Goal: Browse casually: Explore the website without a specific task or goal

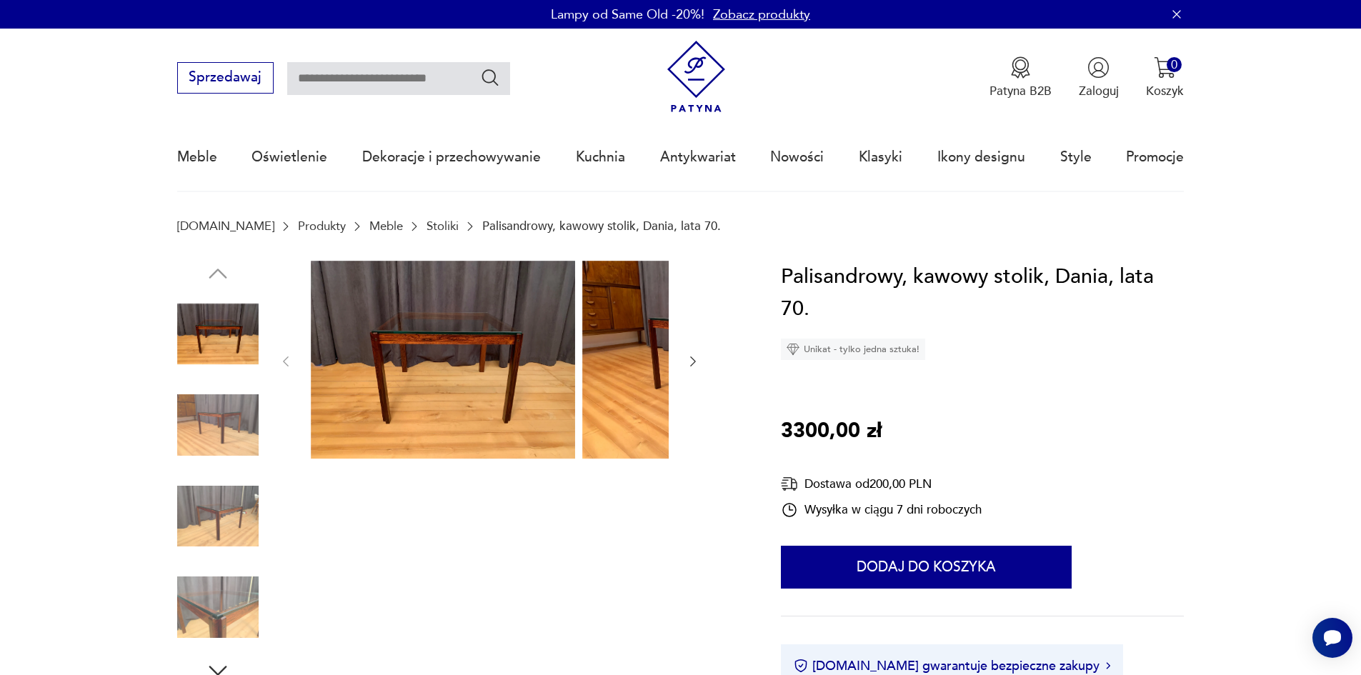
click at [192, 524] on img at bounding box center [217, 516] width 81 height 81
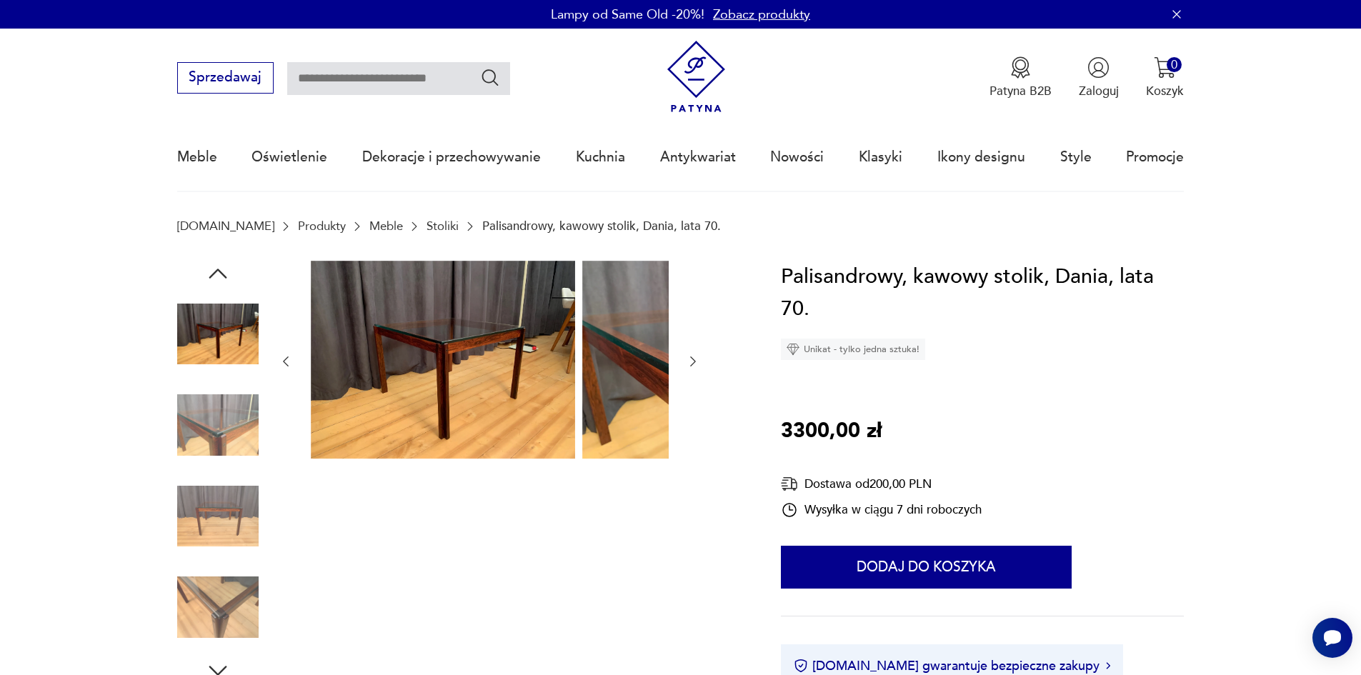
click at [177, 605] on img at bounding box center [217, 607] width 81 height 81
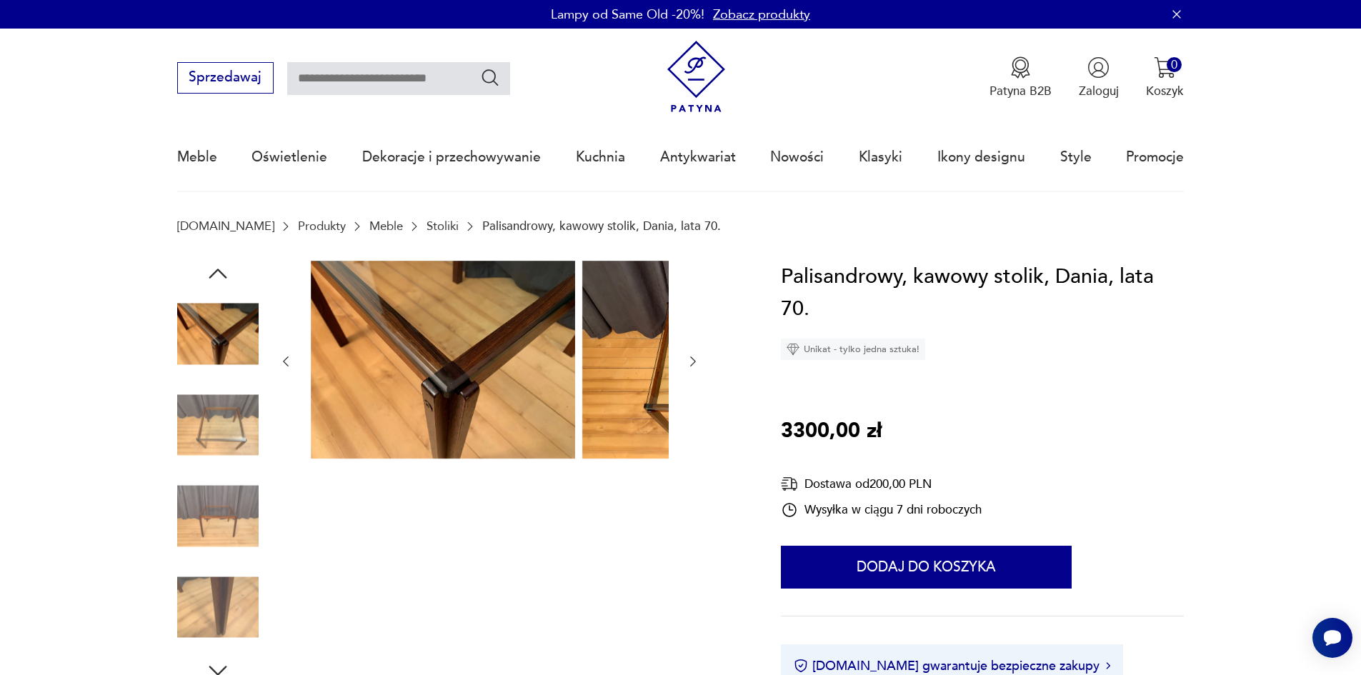
click at [197, 353] on img at bounding box center [217, 334] width 81 height 81
click at [177, 438] on img at bounding box center [217, 424] width 81 height 81
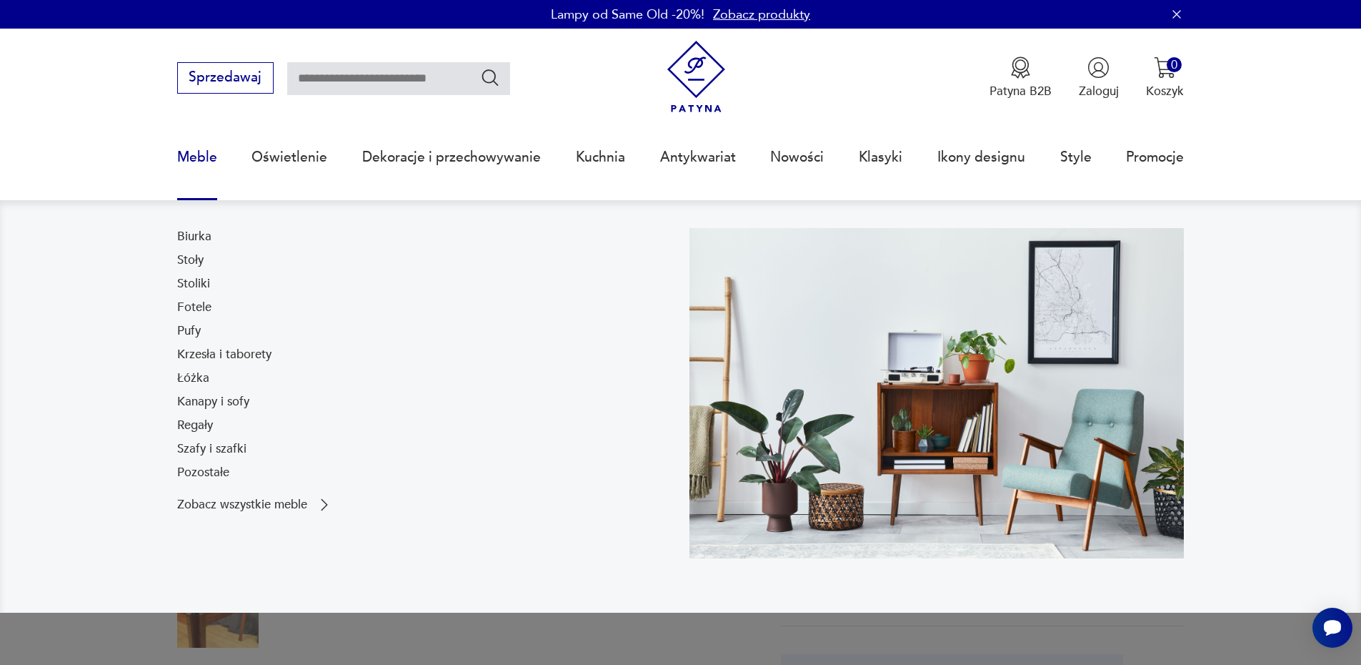
click at [177, 157] on link "Meble" at bounding box center [197, 157] width 40 height 66
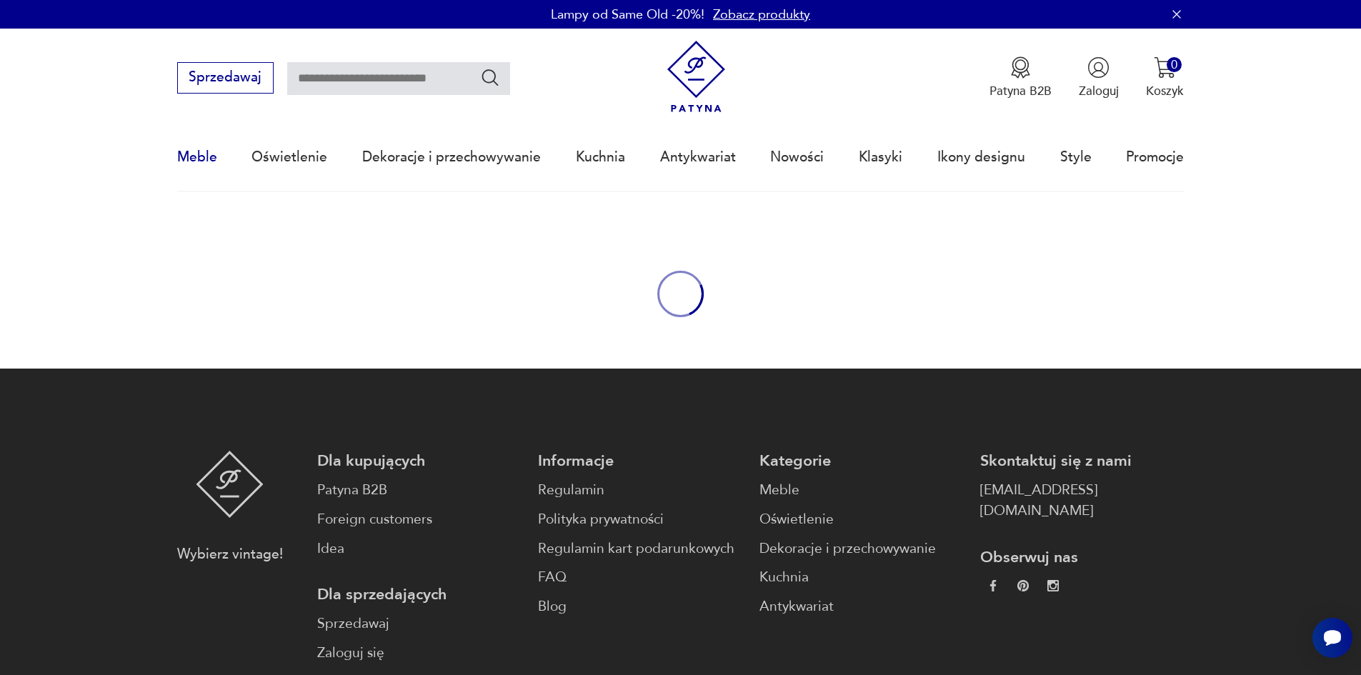
scroll to position [53, 0]
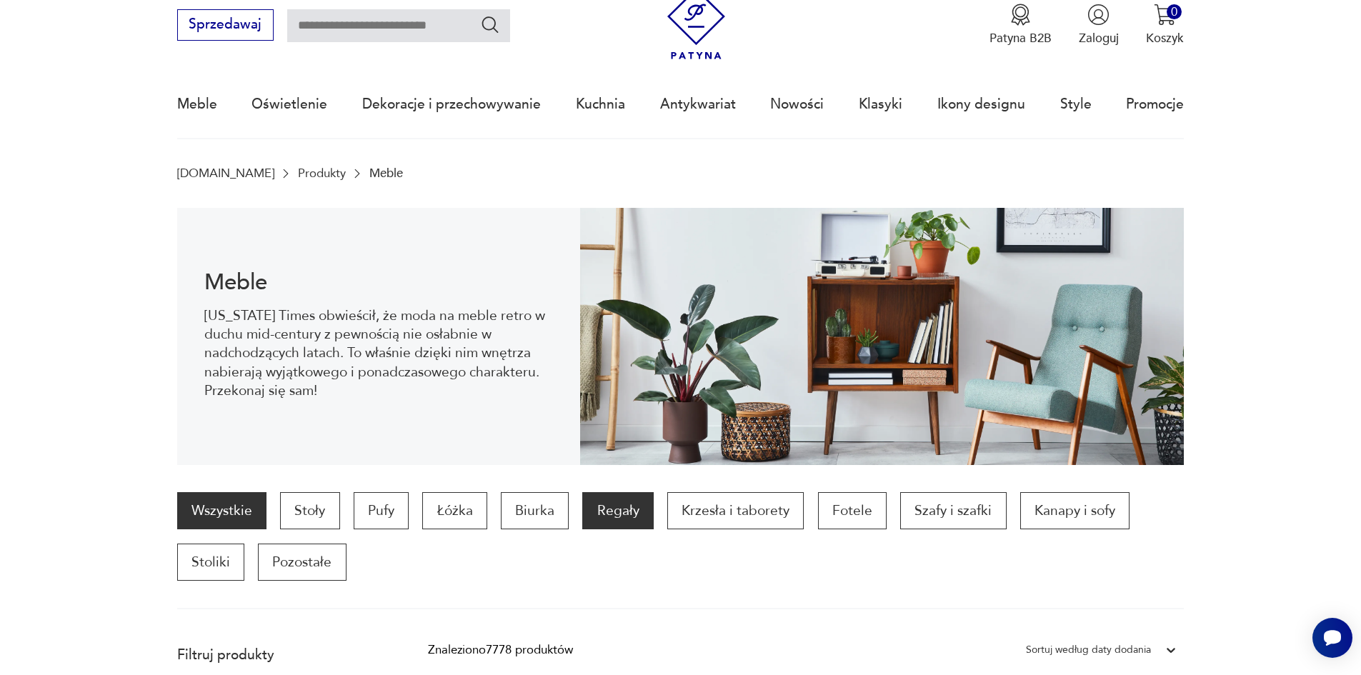
click at [598, 522] on p "Regały" at bounding box center [617, 510] width 71 height 37
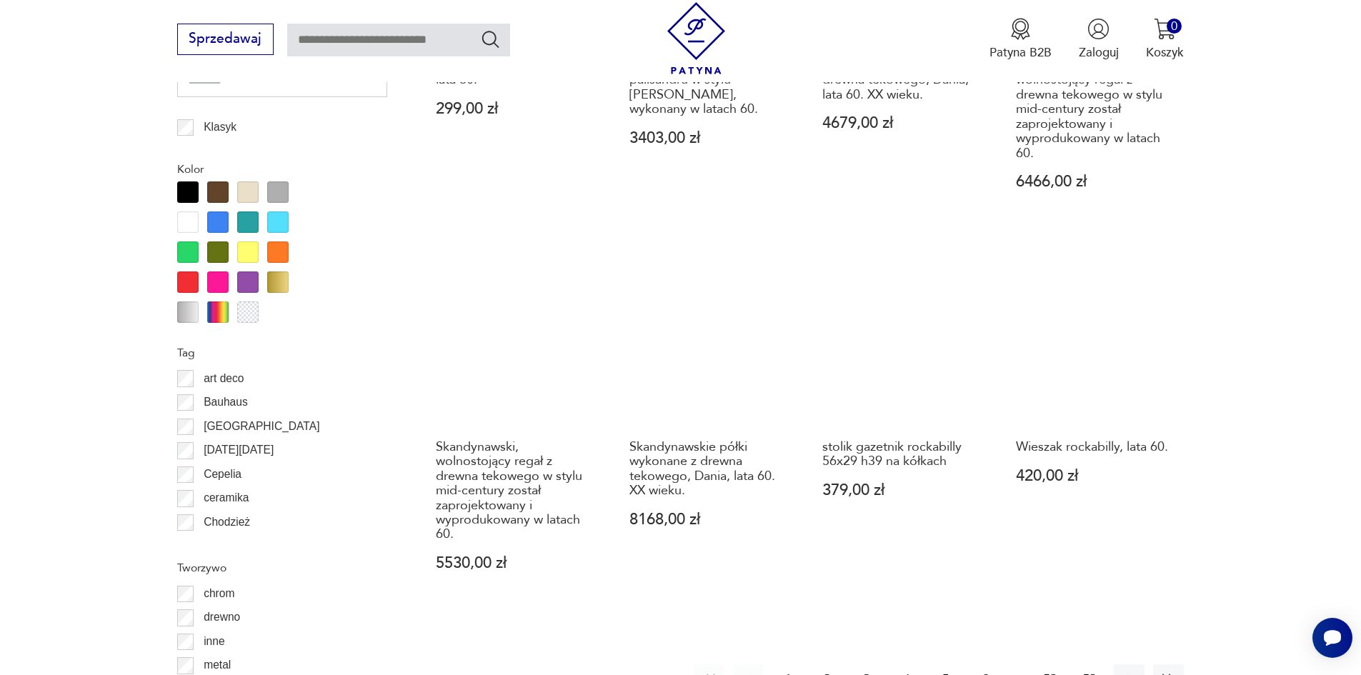
scroll to position [1501, 0]
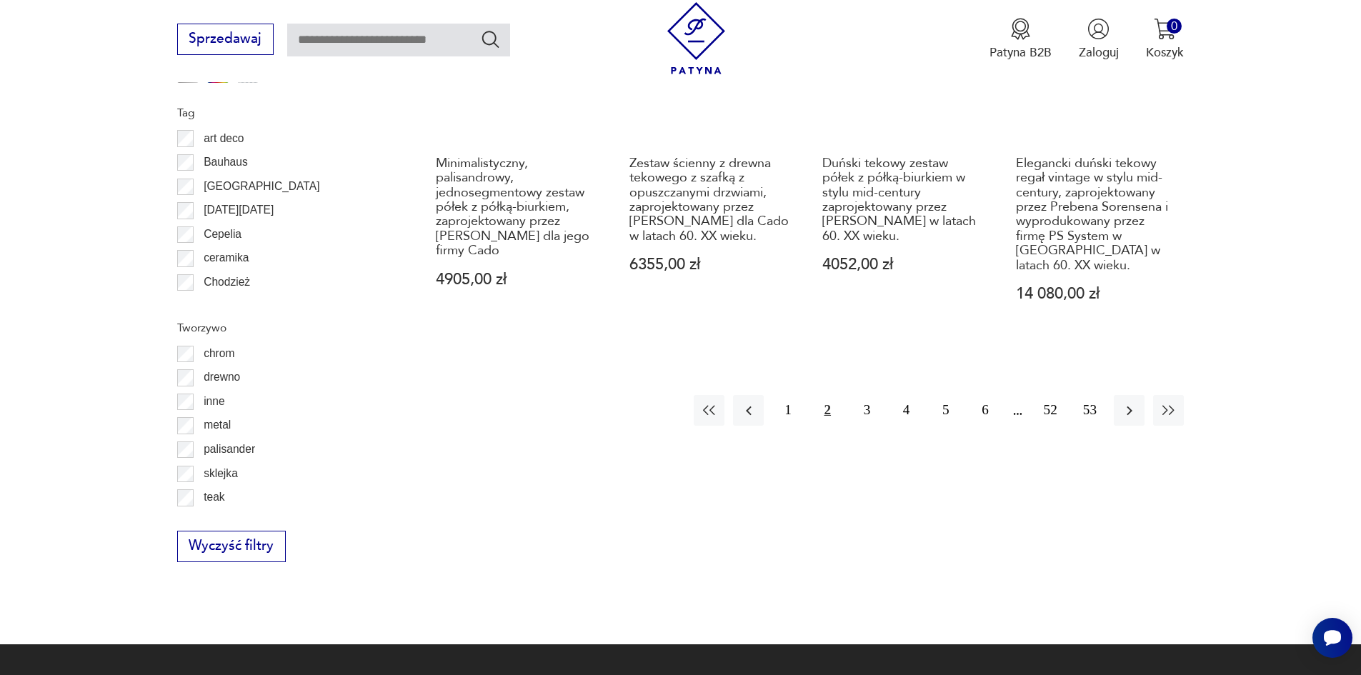
scroll to position [1858, 0]
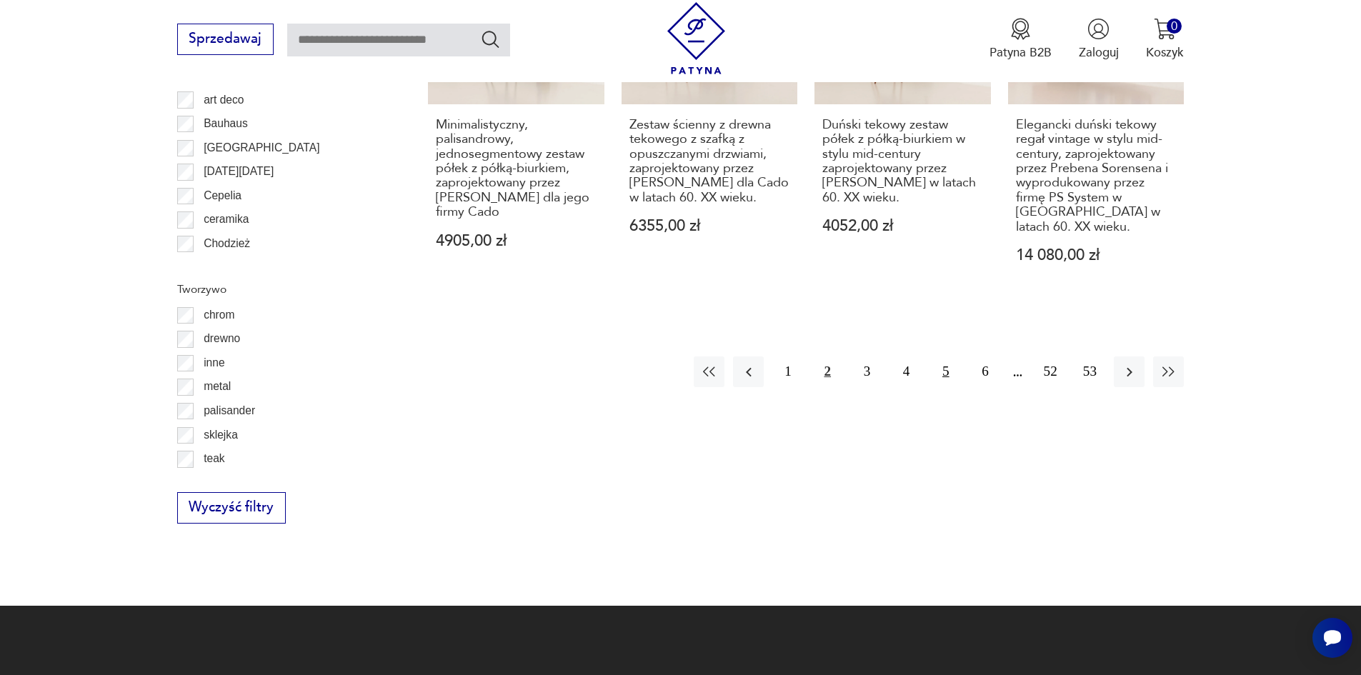
click at [961, 387] on button "5" at bounding box center [945, 372] width 31 height 31
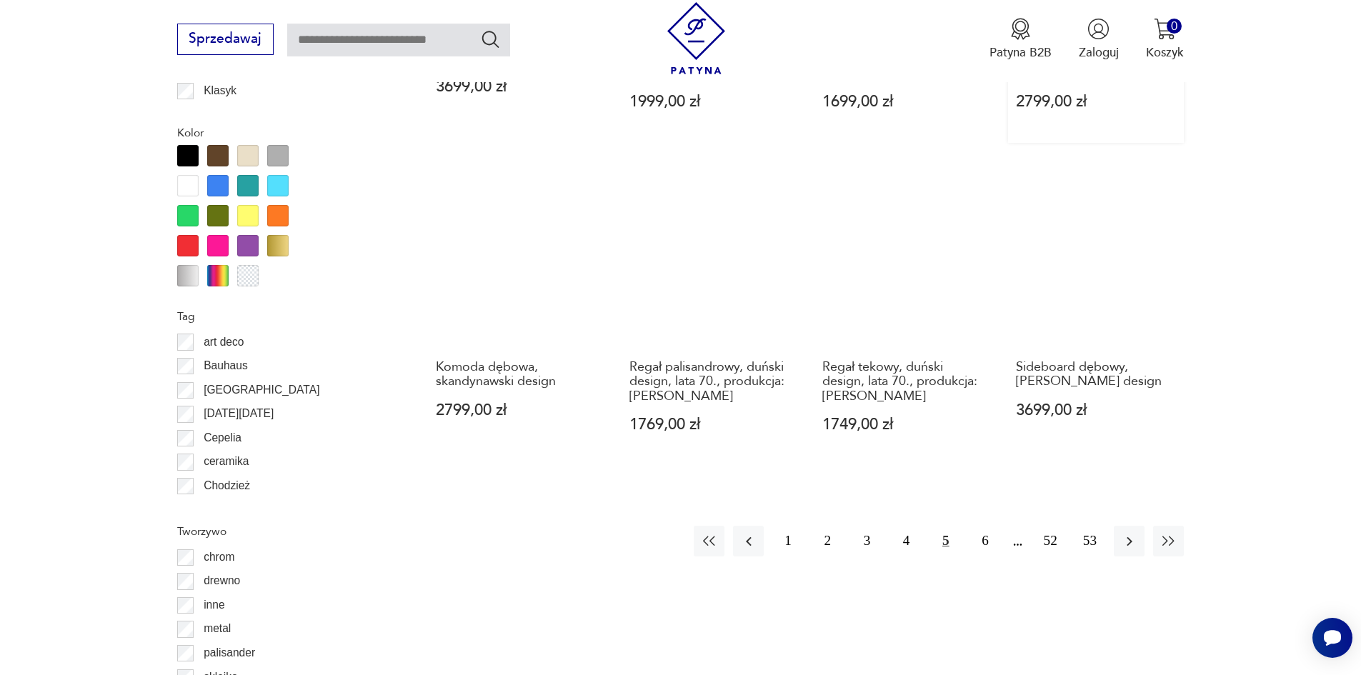
scroll to position [1644, 0]
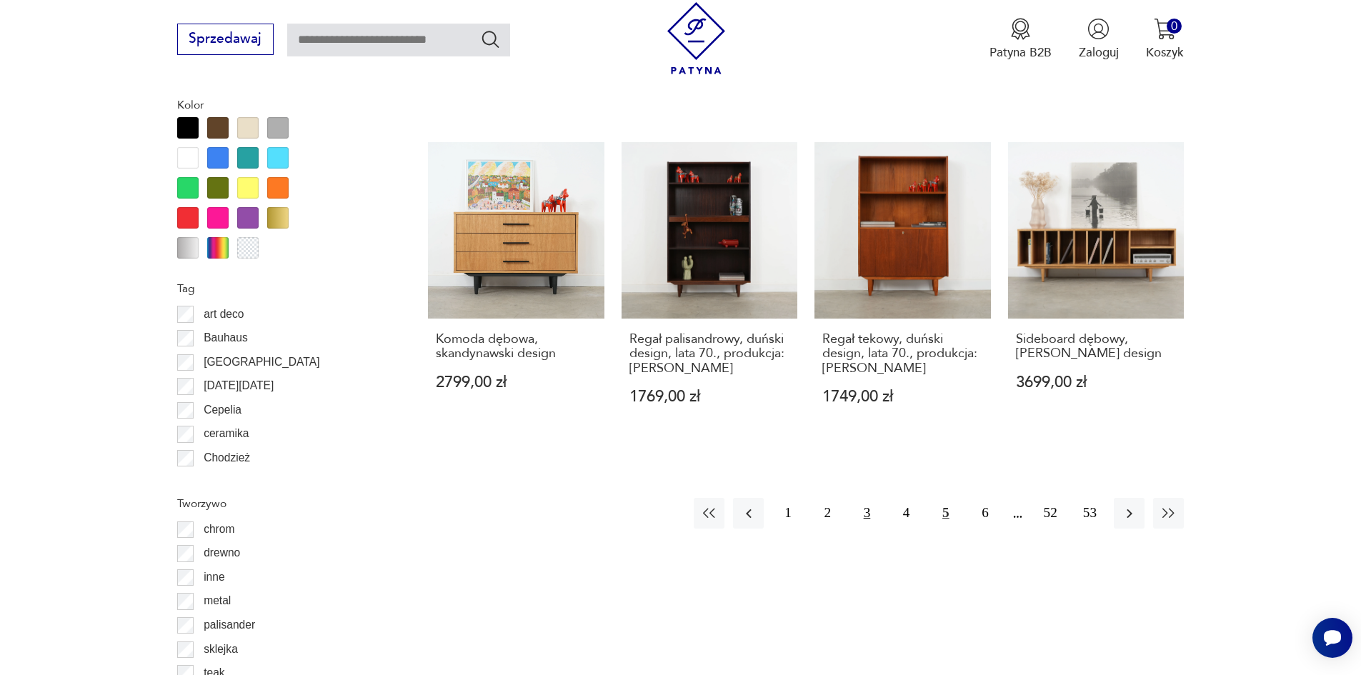
click at [878, 507] on button "3" at bounding box center [867, 513] width 31 height 31
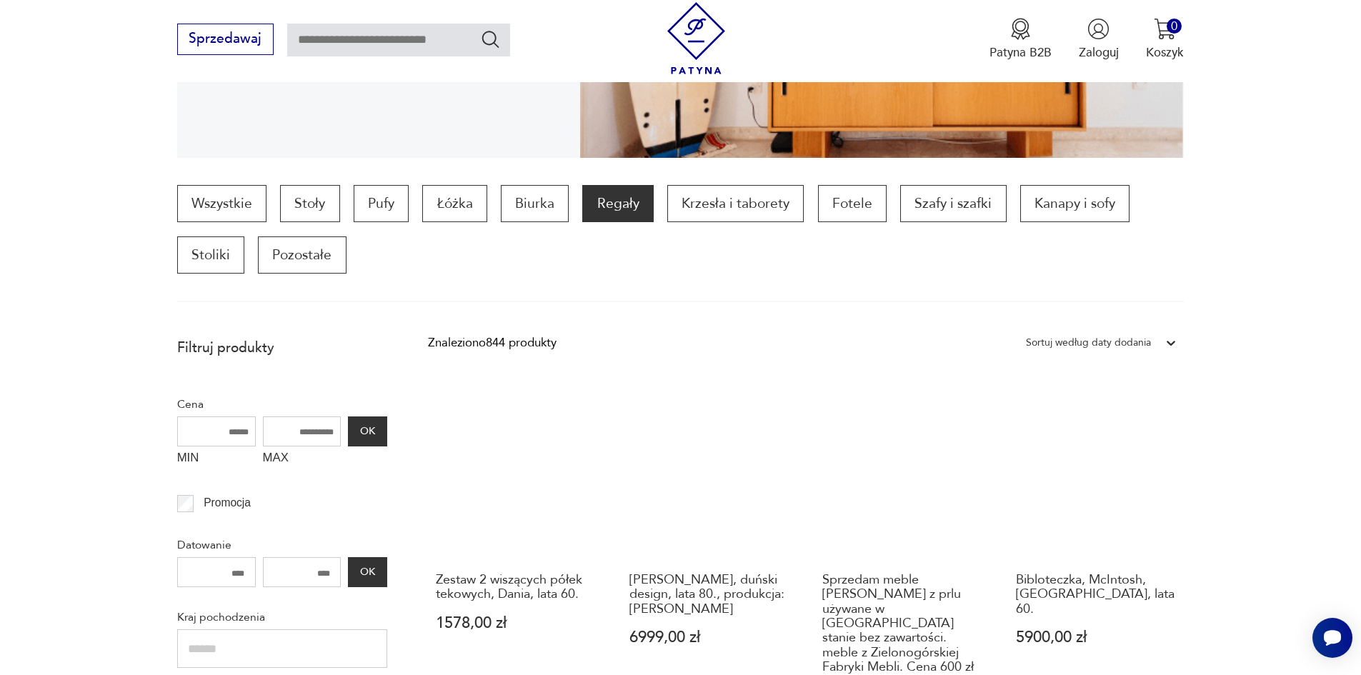
scroll to position [357, 0]
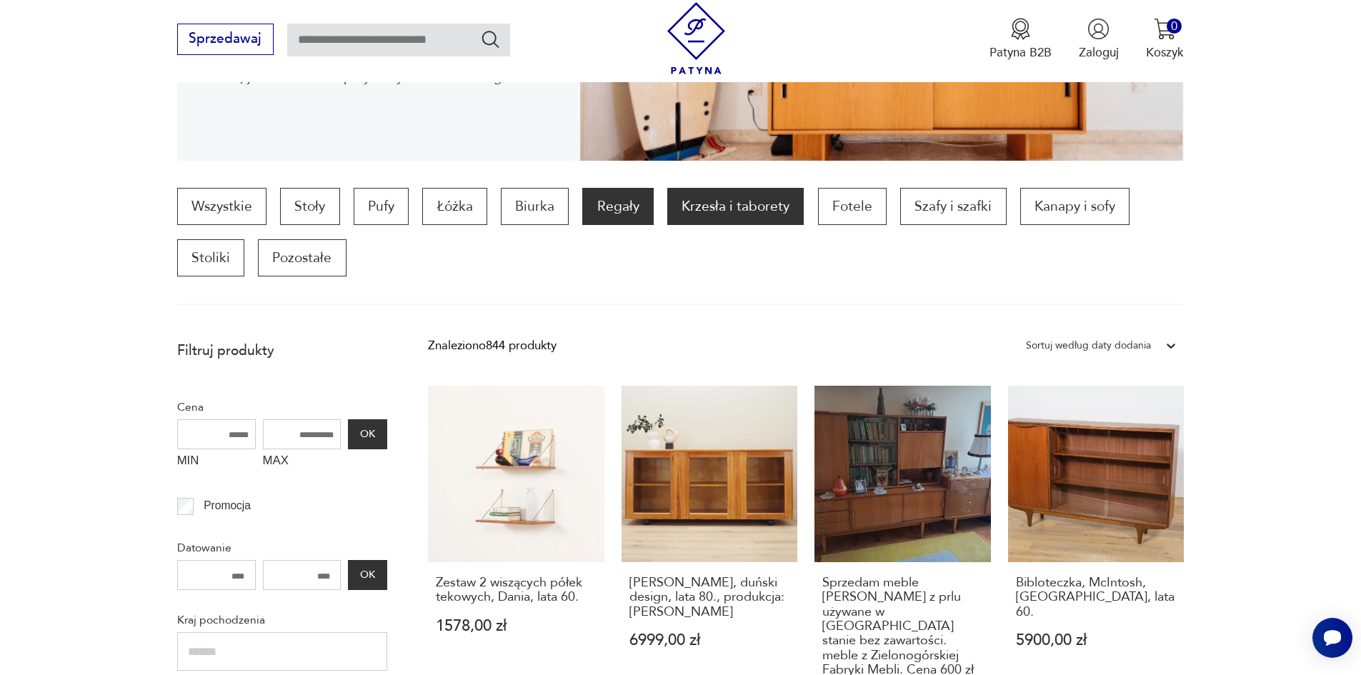
click at [749, 225] on p "Krzesła i taborety" at bounding box center [735, 206] width 136 height 37
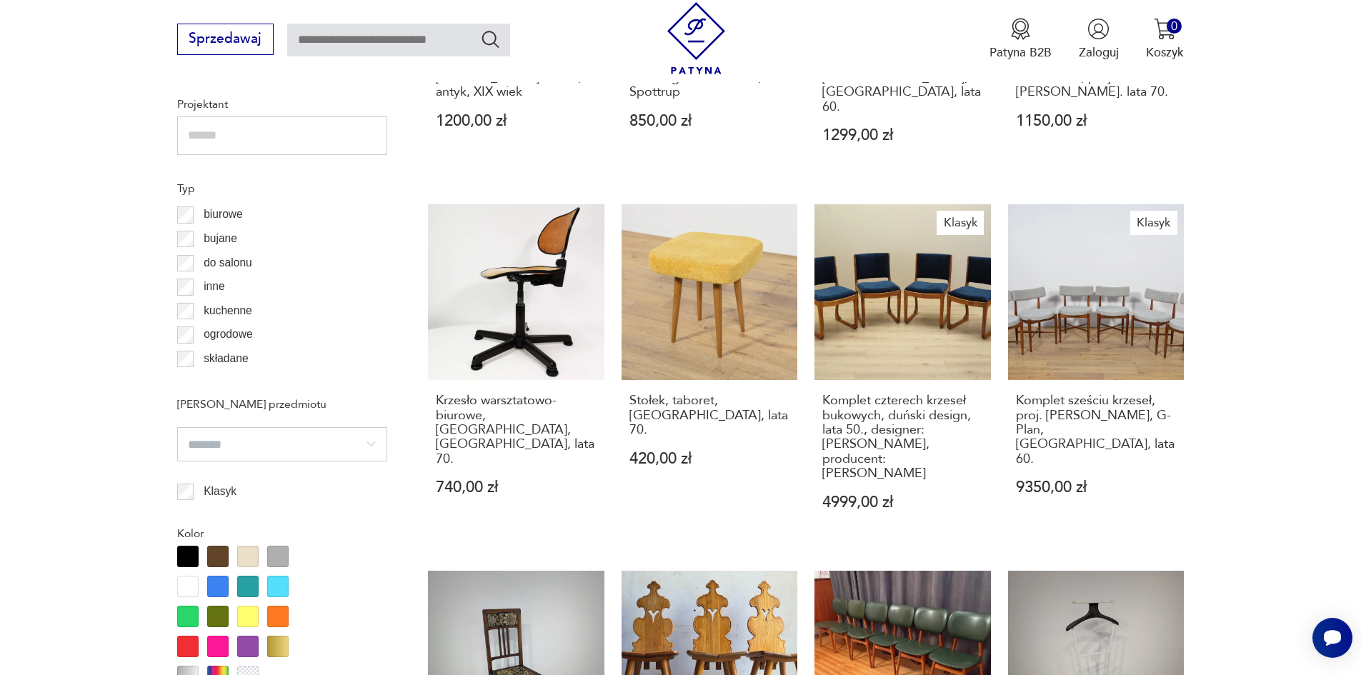
scroll to position [21, 0]
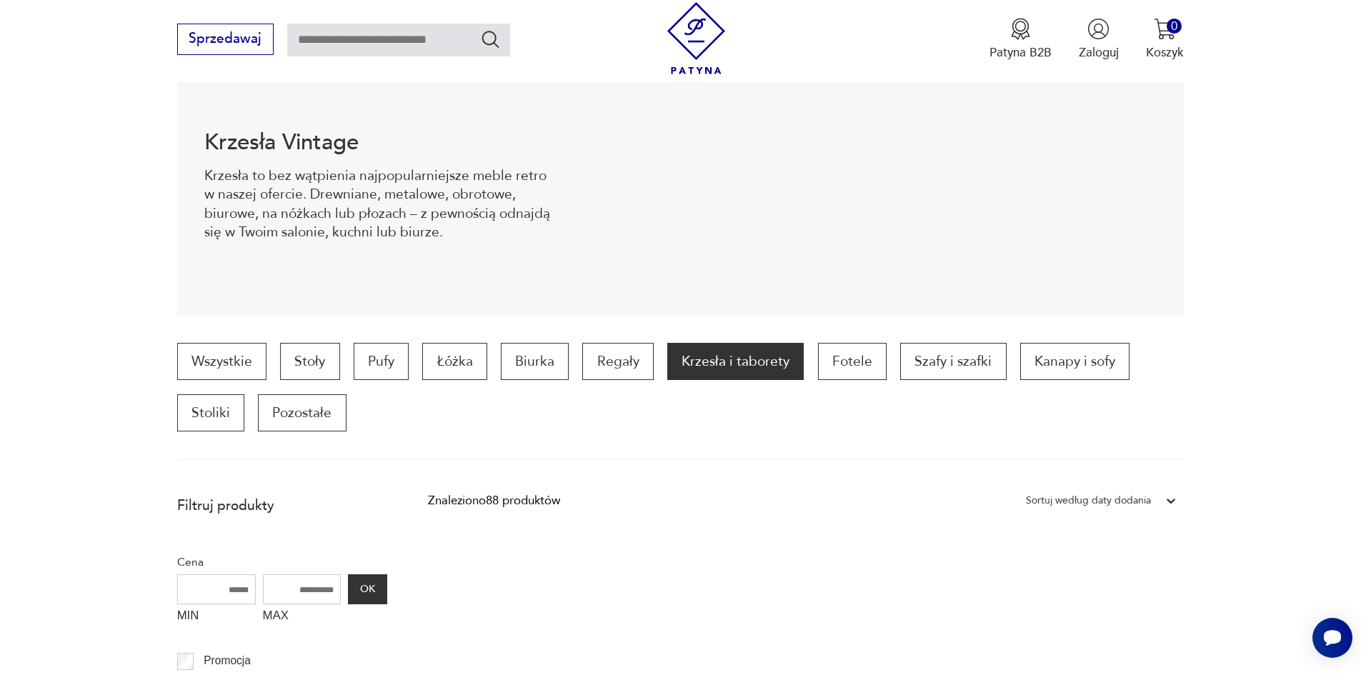
scroll to position [214, 0]
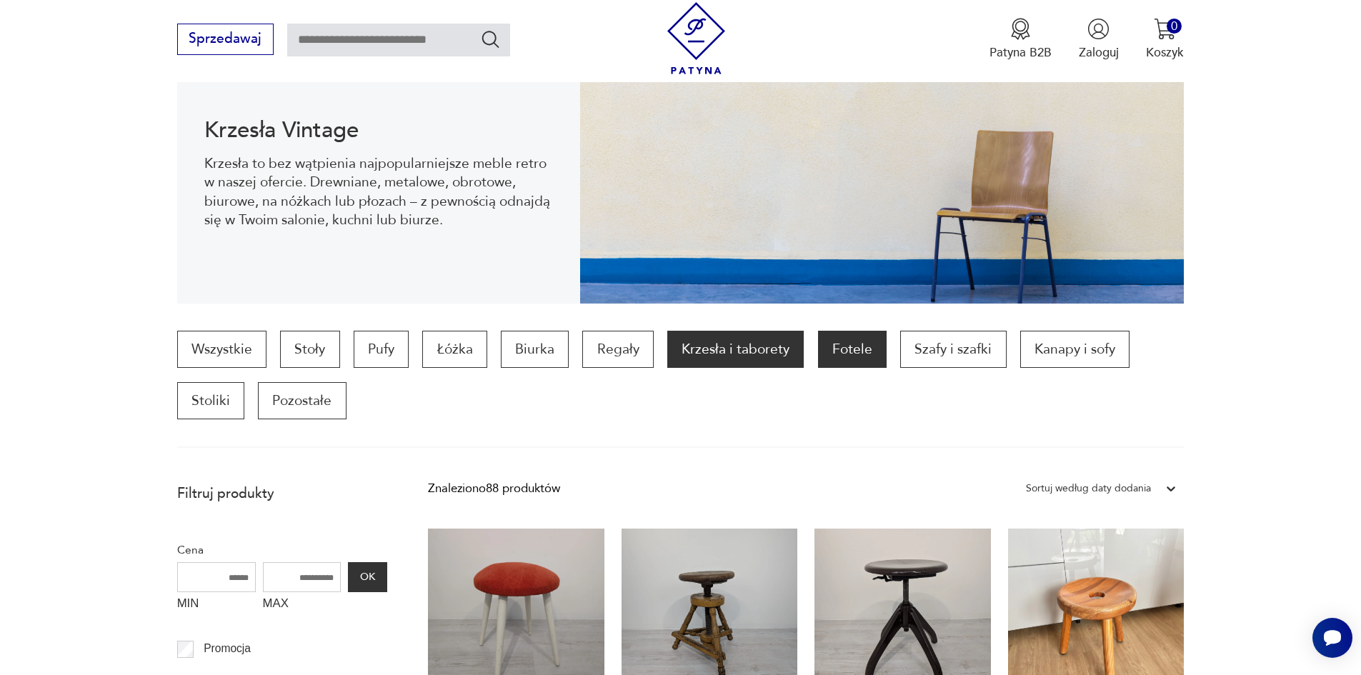
click at [842, 368] on p "Fotele" at bounding box center [852, 349] width 69 height 37
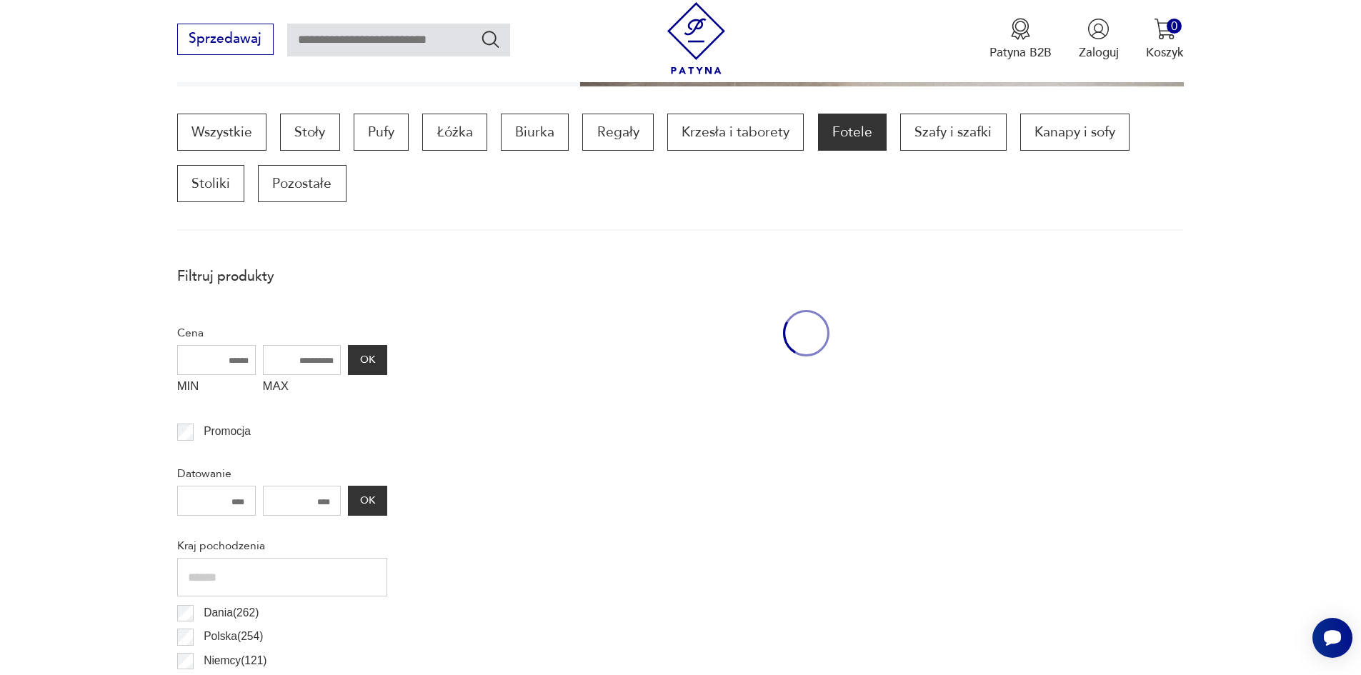
scroll to position [500, 0]
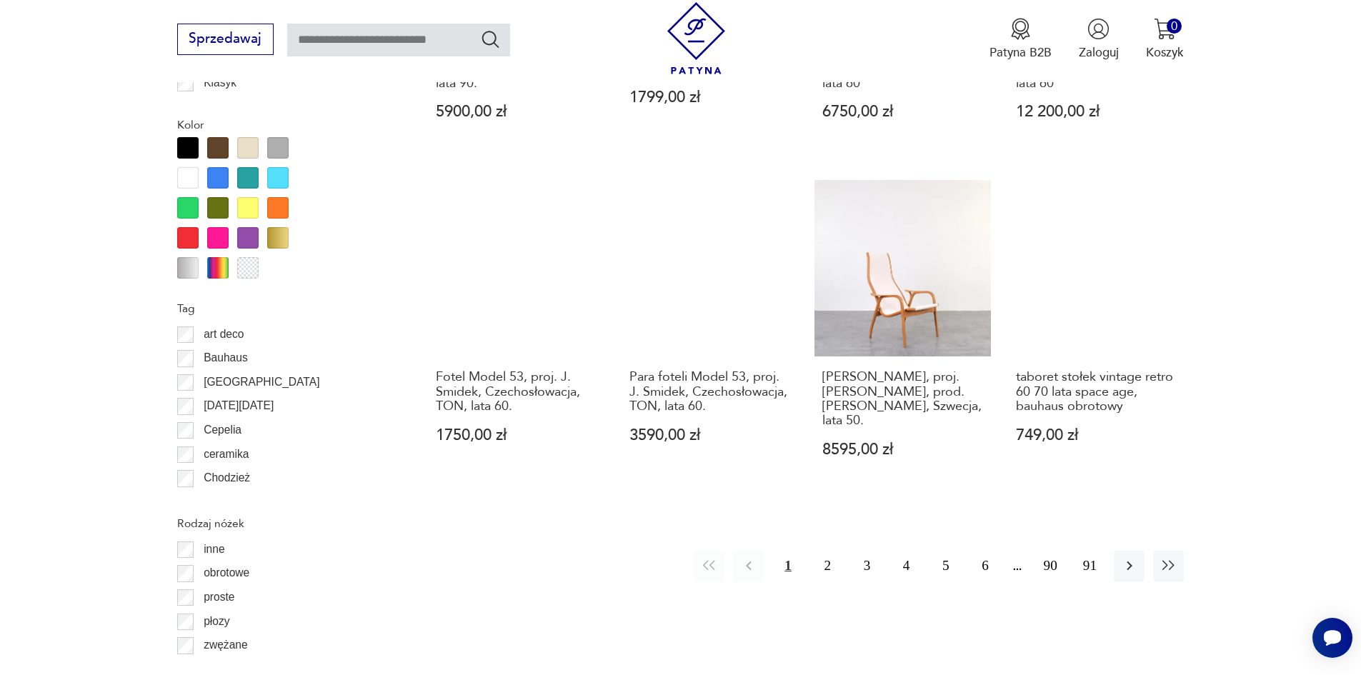
scroll to position [1644, 0]
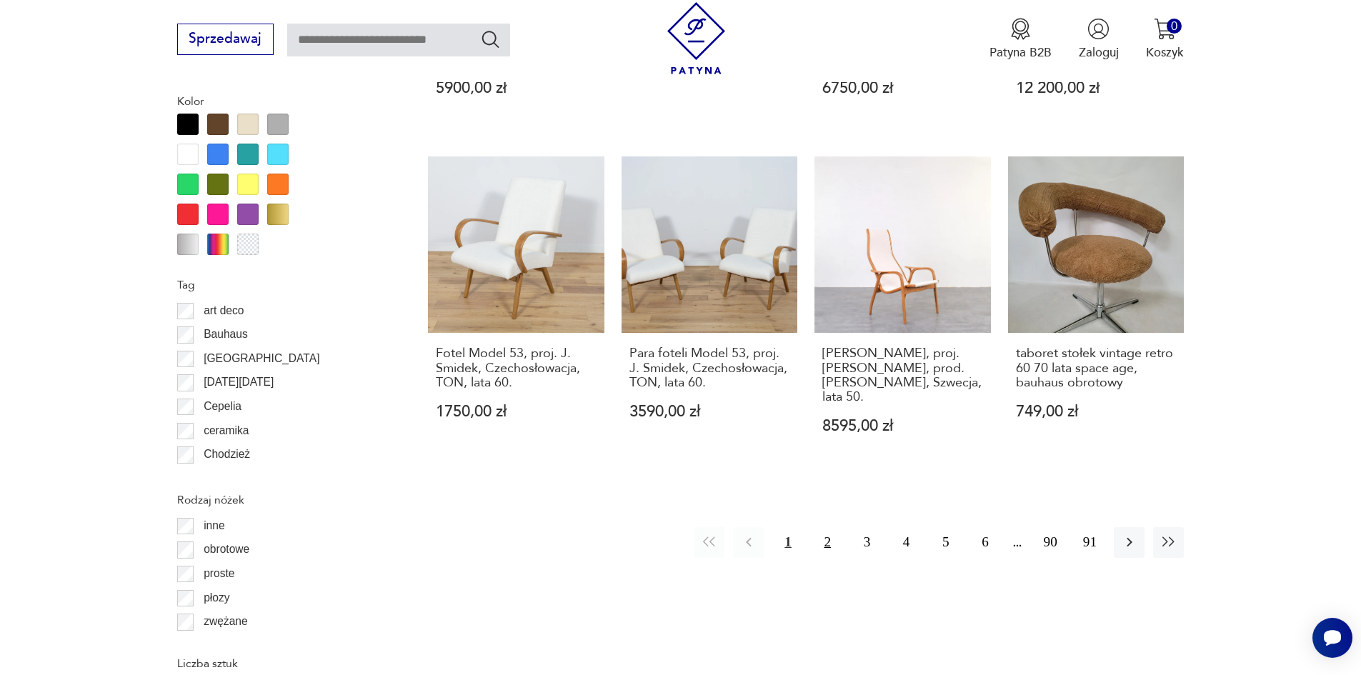
click at [843, 527] on button "2" at bounding box center [827, 542] width 31 height 31
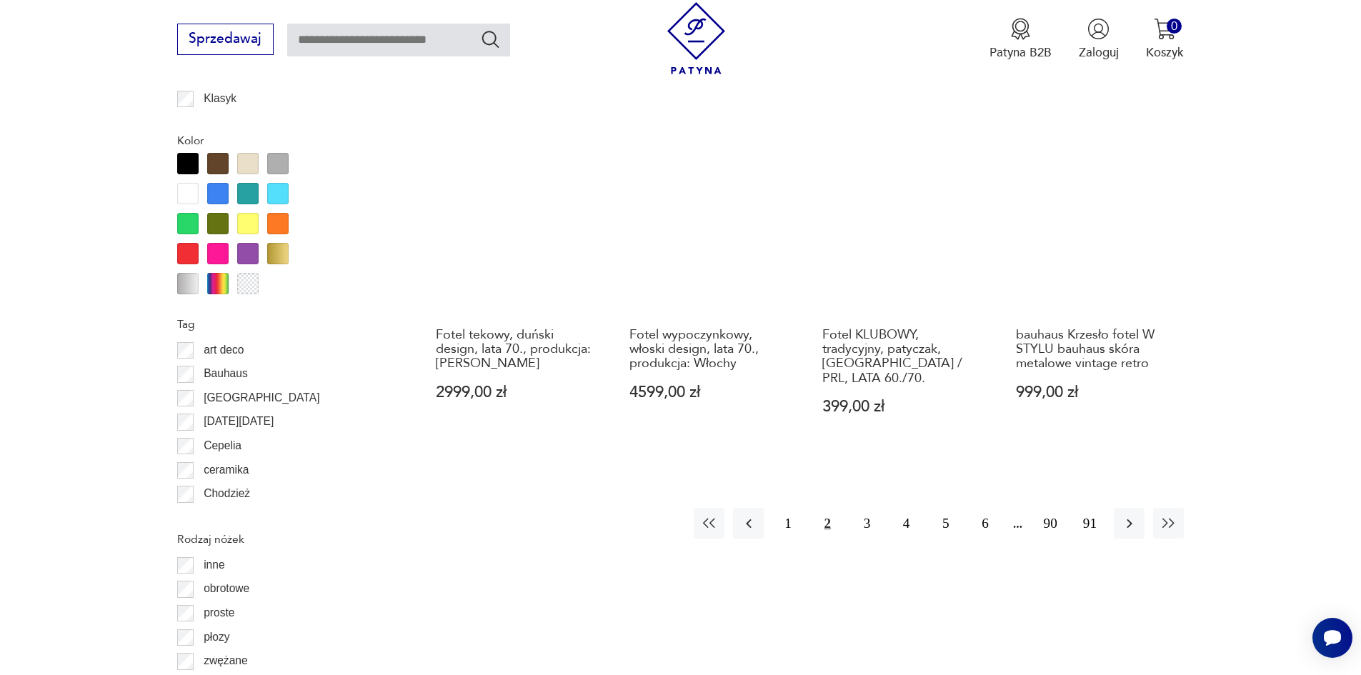
scroll to position [1644, 0]
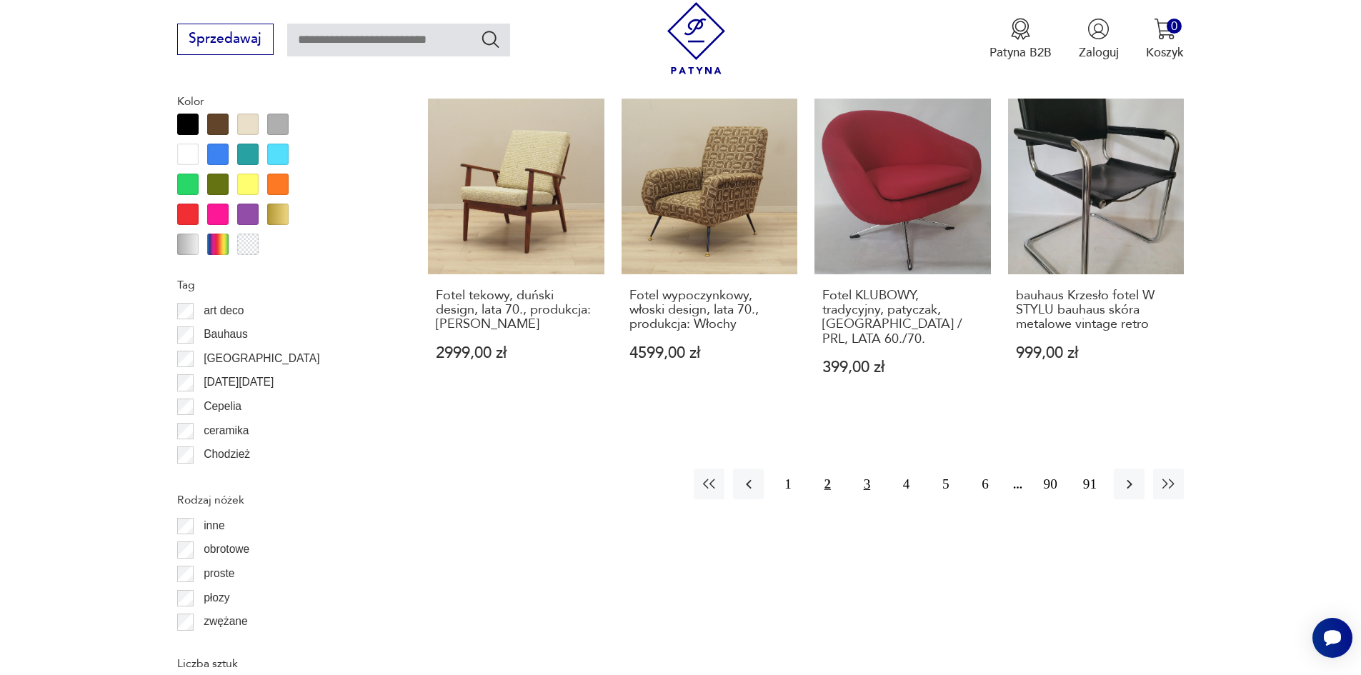
click at [876, 469] on button "3" at bounding box center [867, 484] width 31 height 31
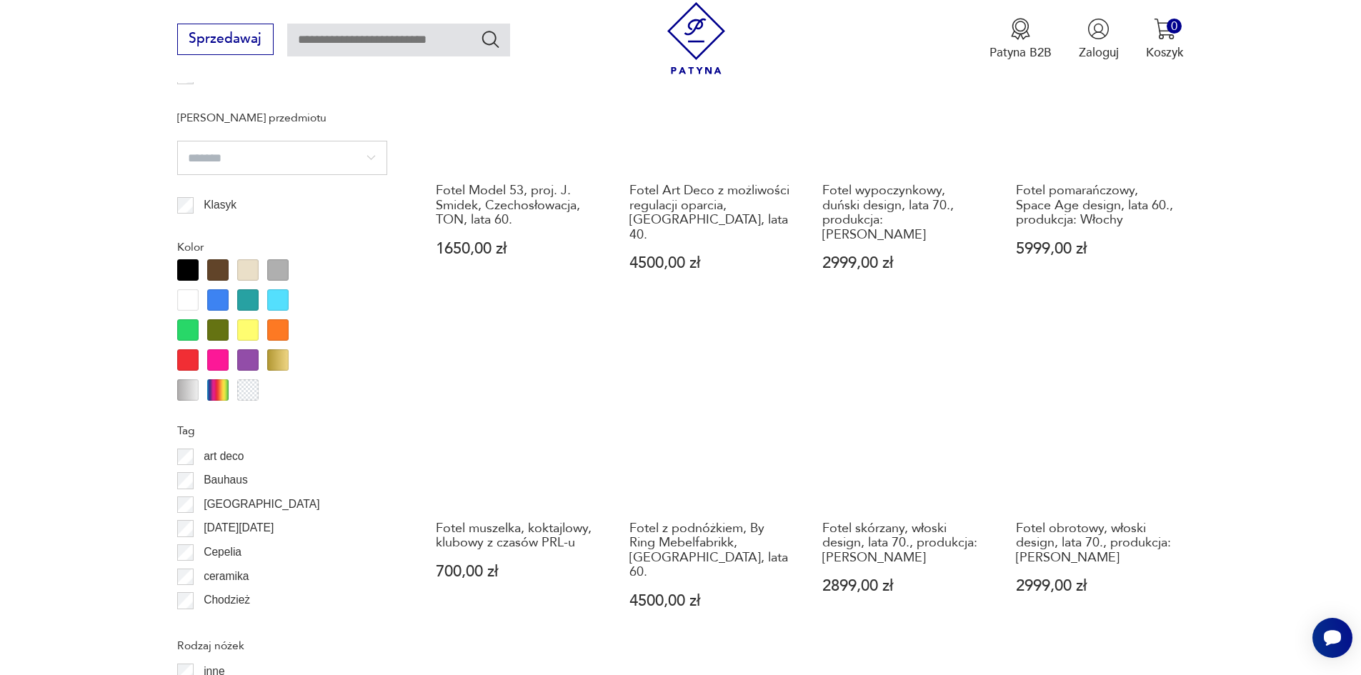
scroll to position [1501, 0]
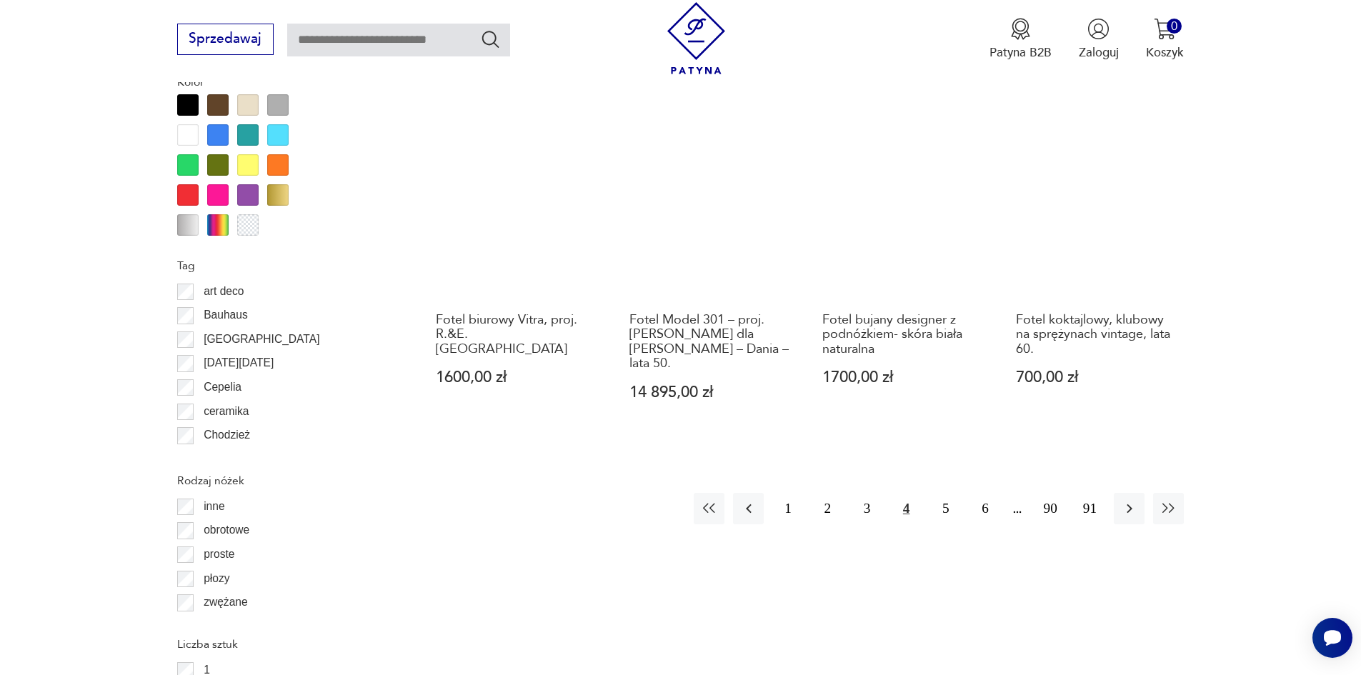
scroll to position [1715, 0]
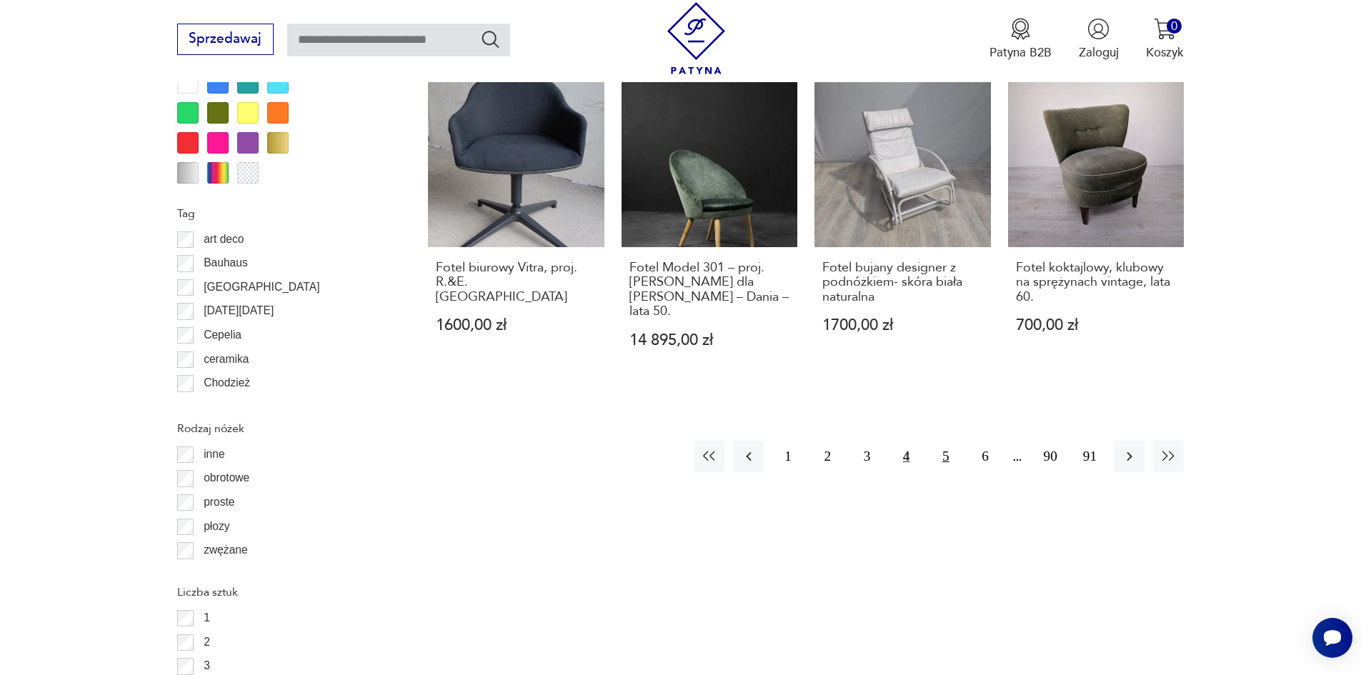
click at [961, 441] on button "5" at bounding box center [945, 456] width 31 height 31
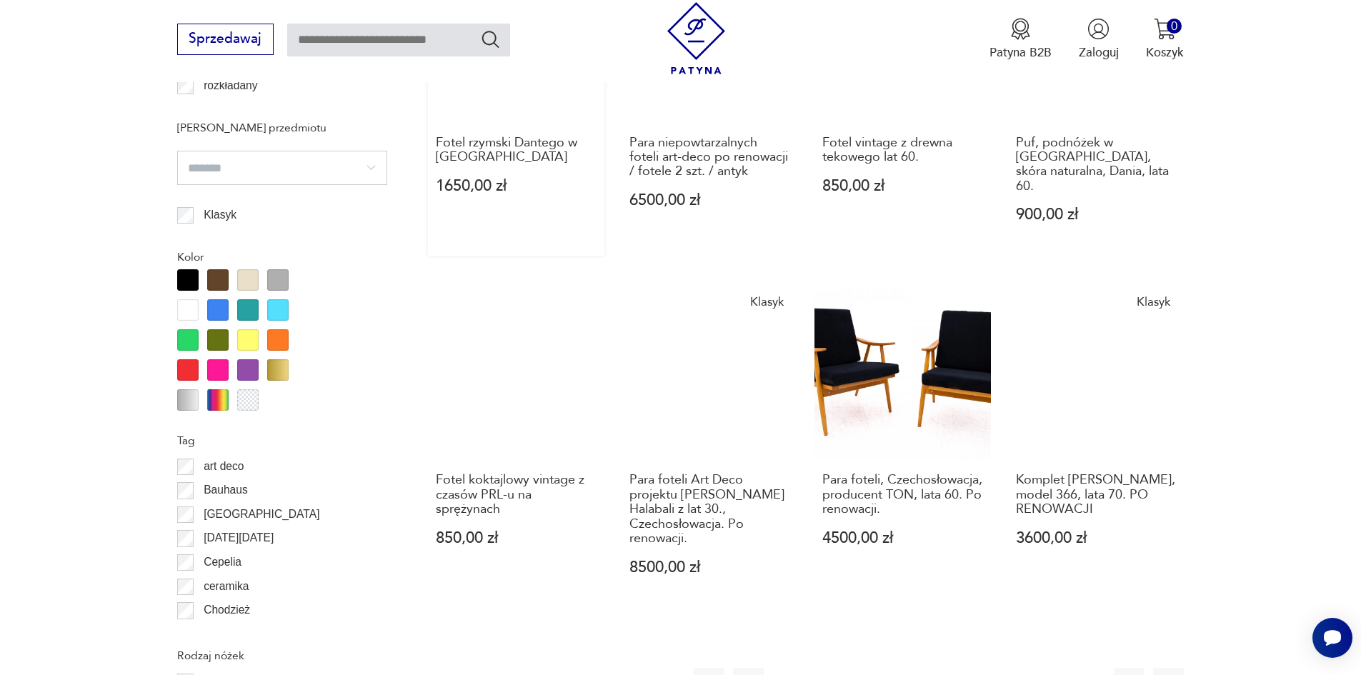
scroll to position [1501, 0]
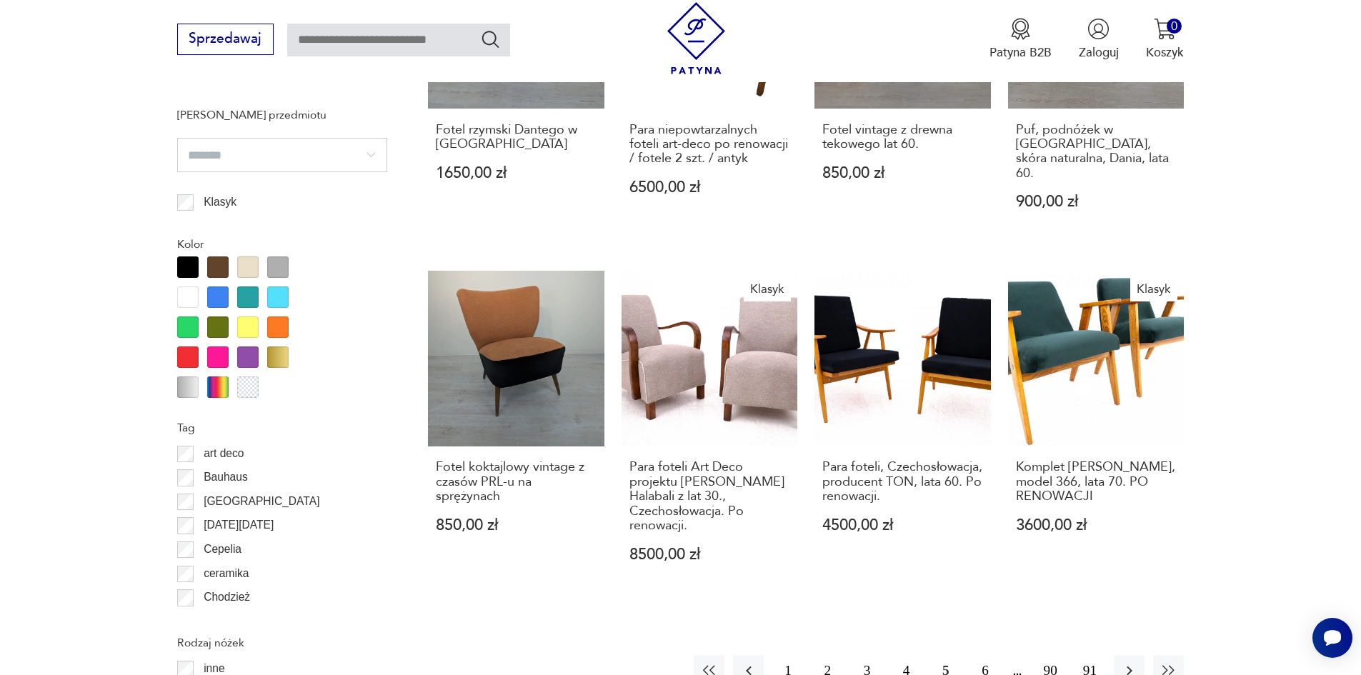
click at [999, 655] on button "6" at bounding box center [985, 670] width 31 height 31
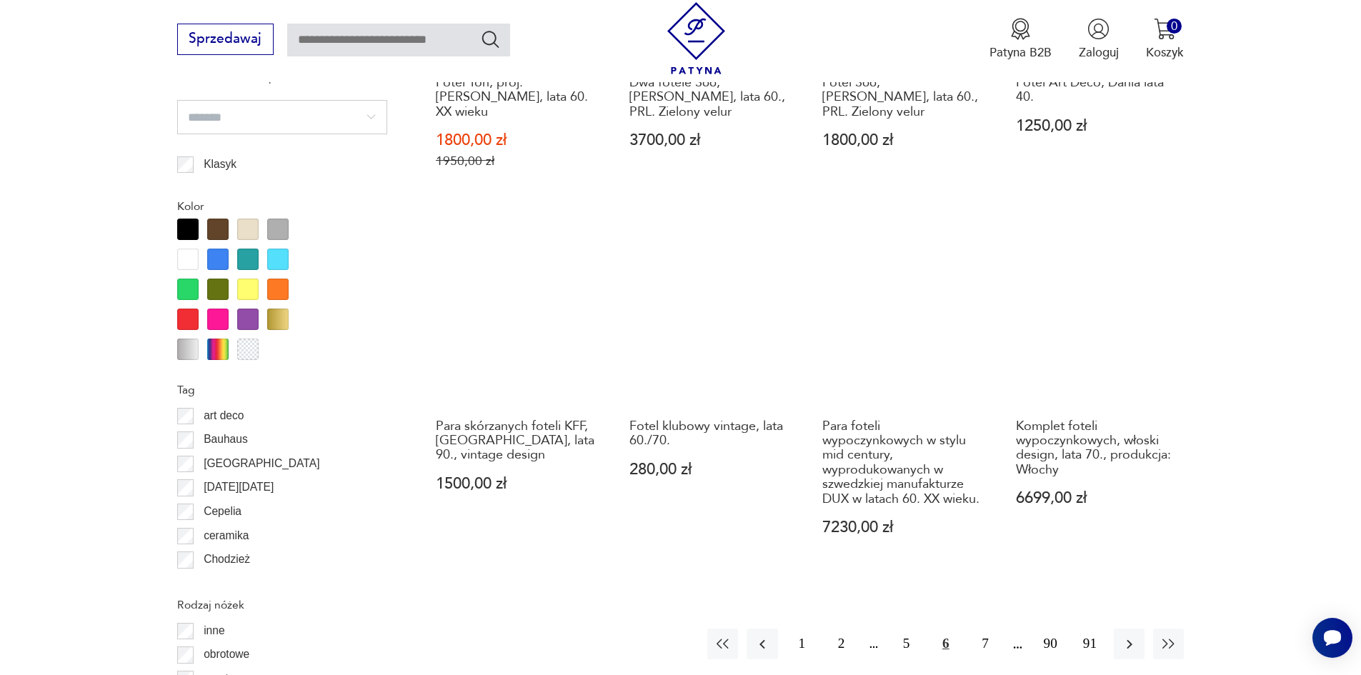
scroll to position [1572, 0]
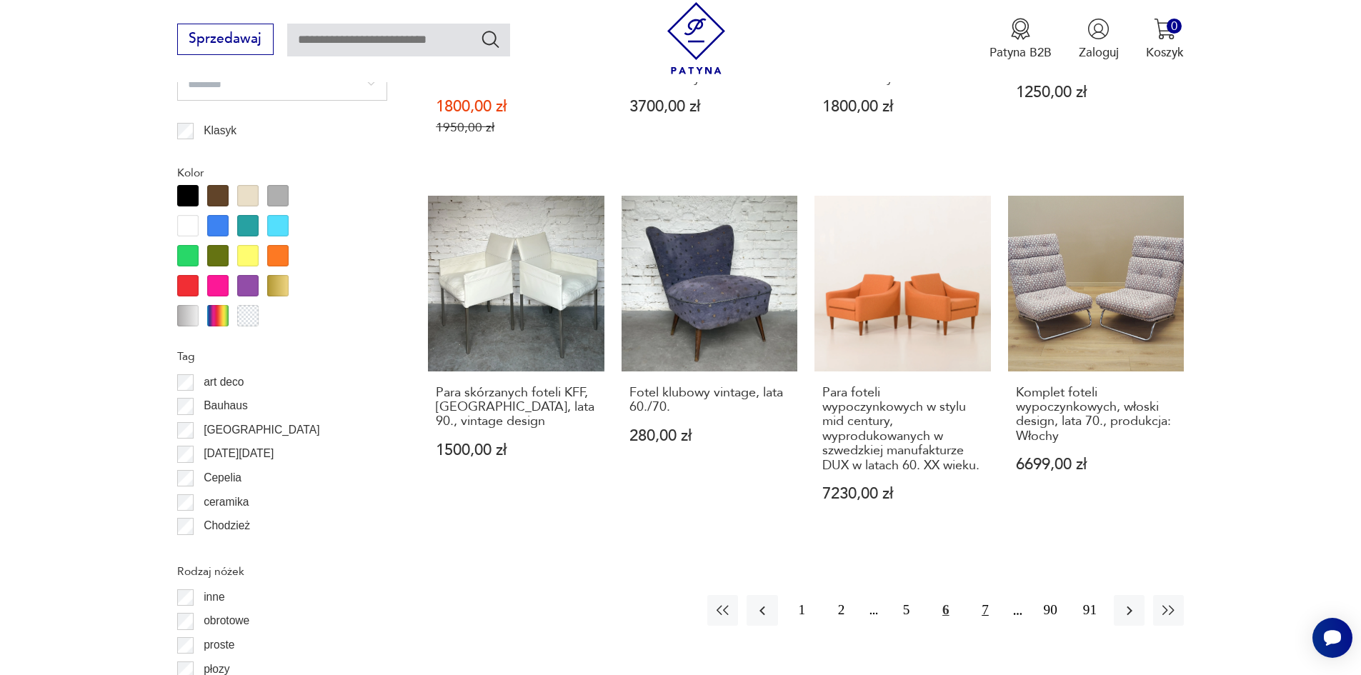
click at [1000, 595] on button "7" at bounding box center [985, 610] width 31 height 31
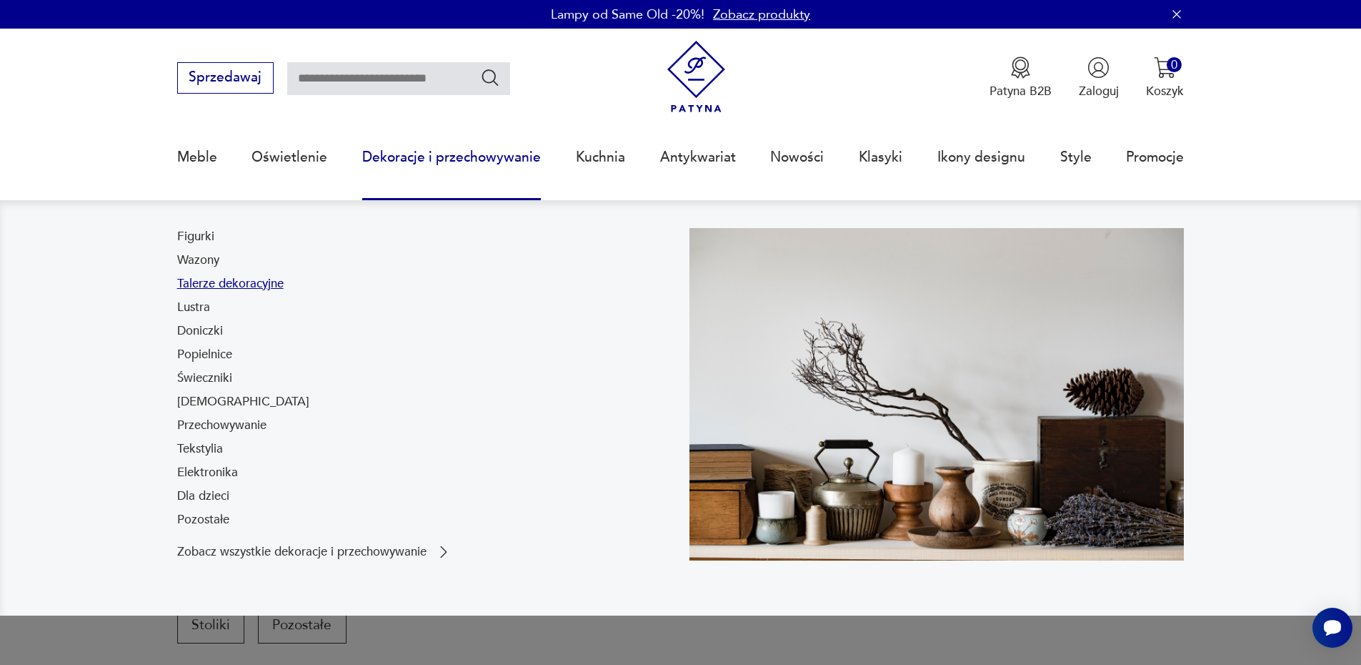
click at [230, 289] on link "Talerze dekoracyjne" at bounding box center [230, 283] width 106 height 17
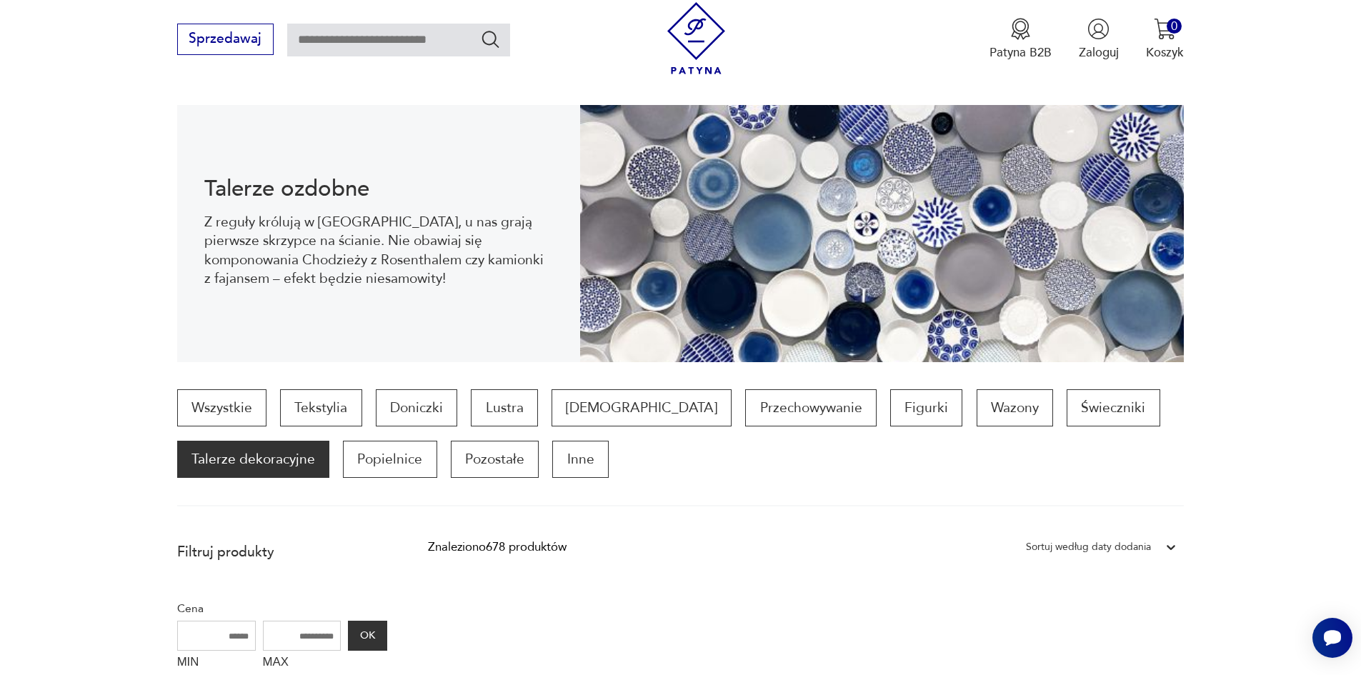
scroll to position [214, 0]
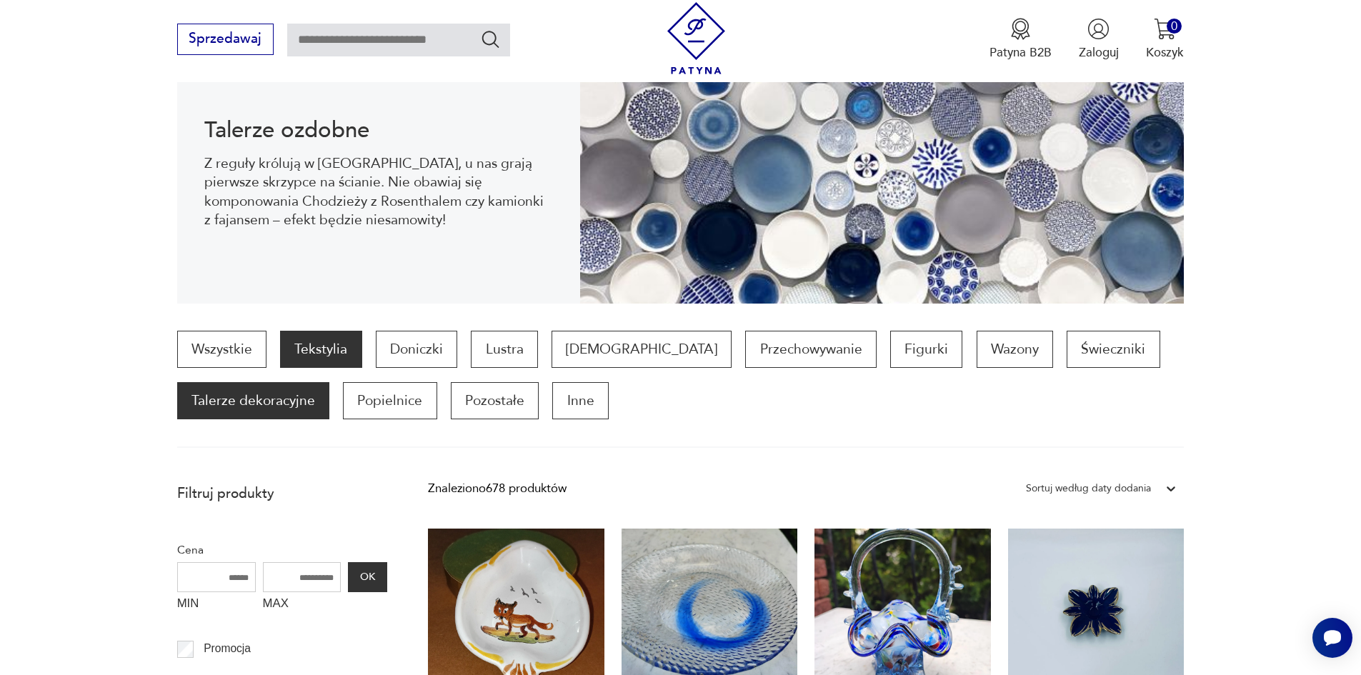
click at [312, 368] on p "Tekstylia" at bounding box center [320, 349] width 81 height 37
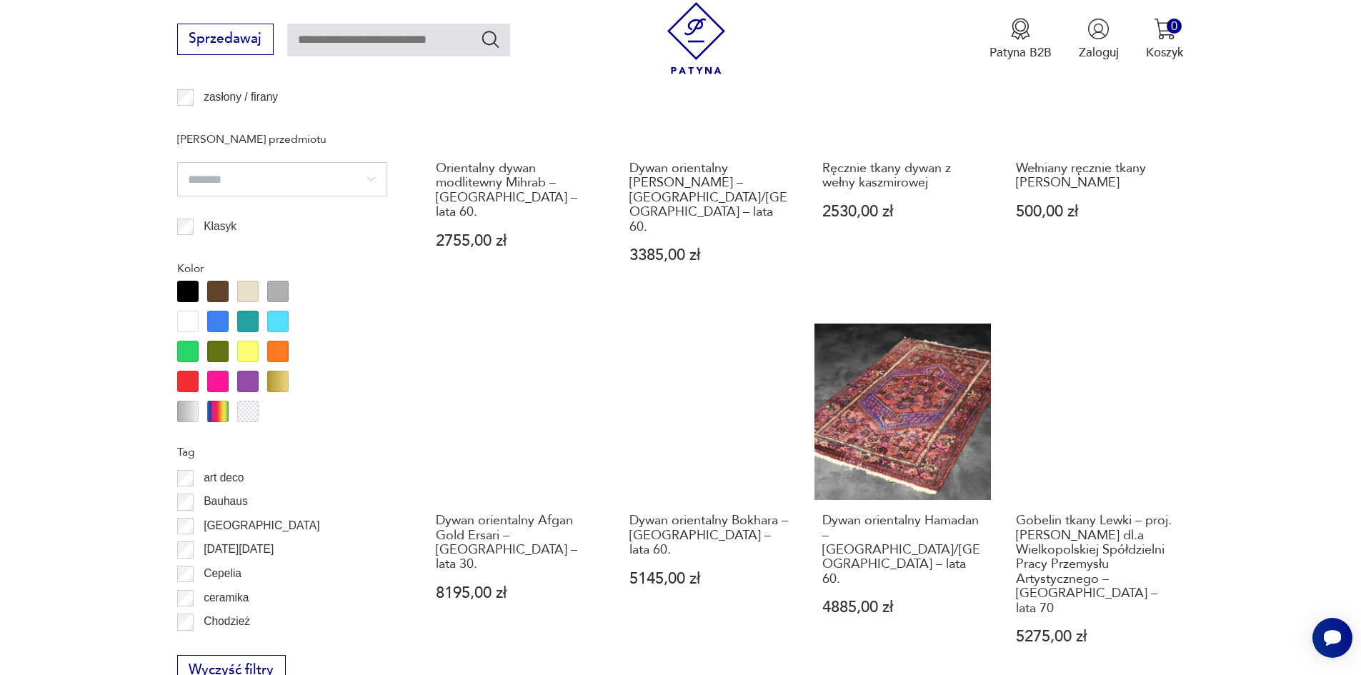
scroll to position [1501, 0]
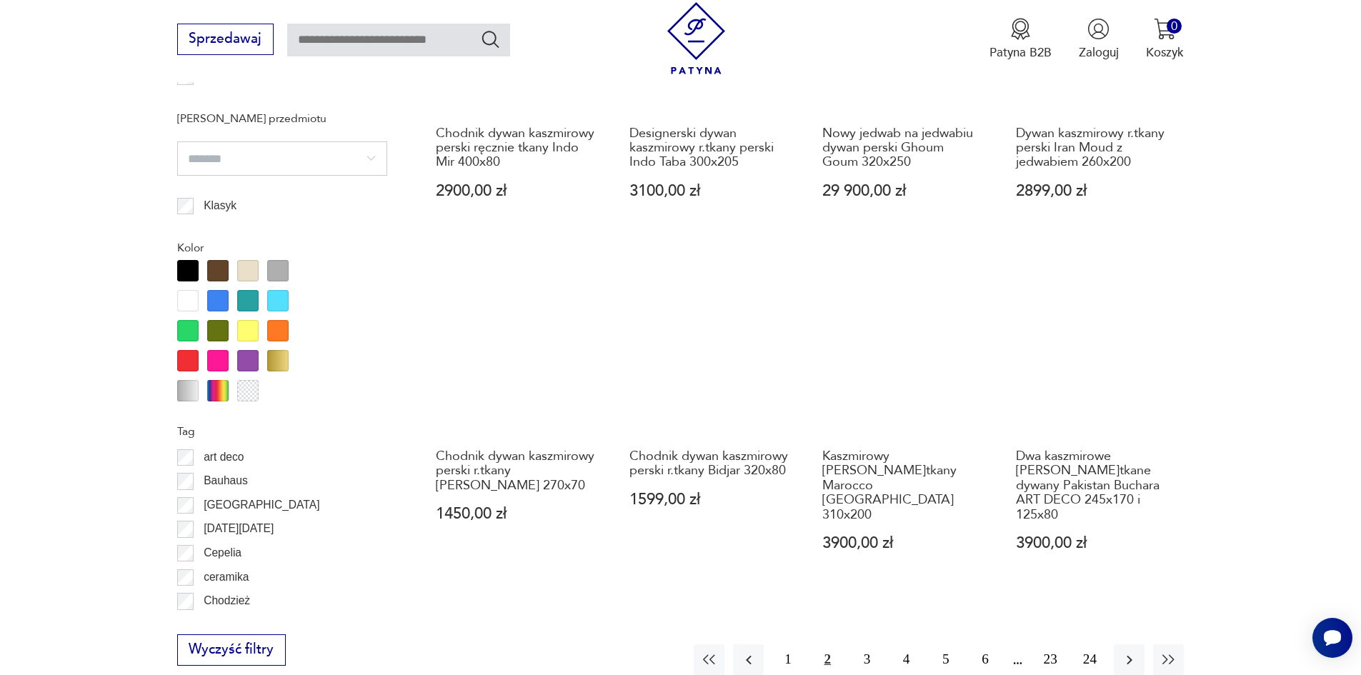
scroll to position [1501, 0]
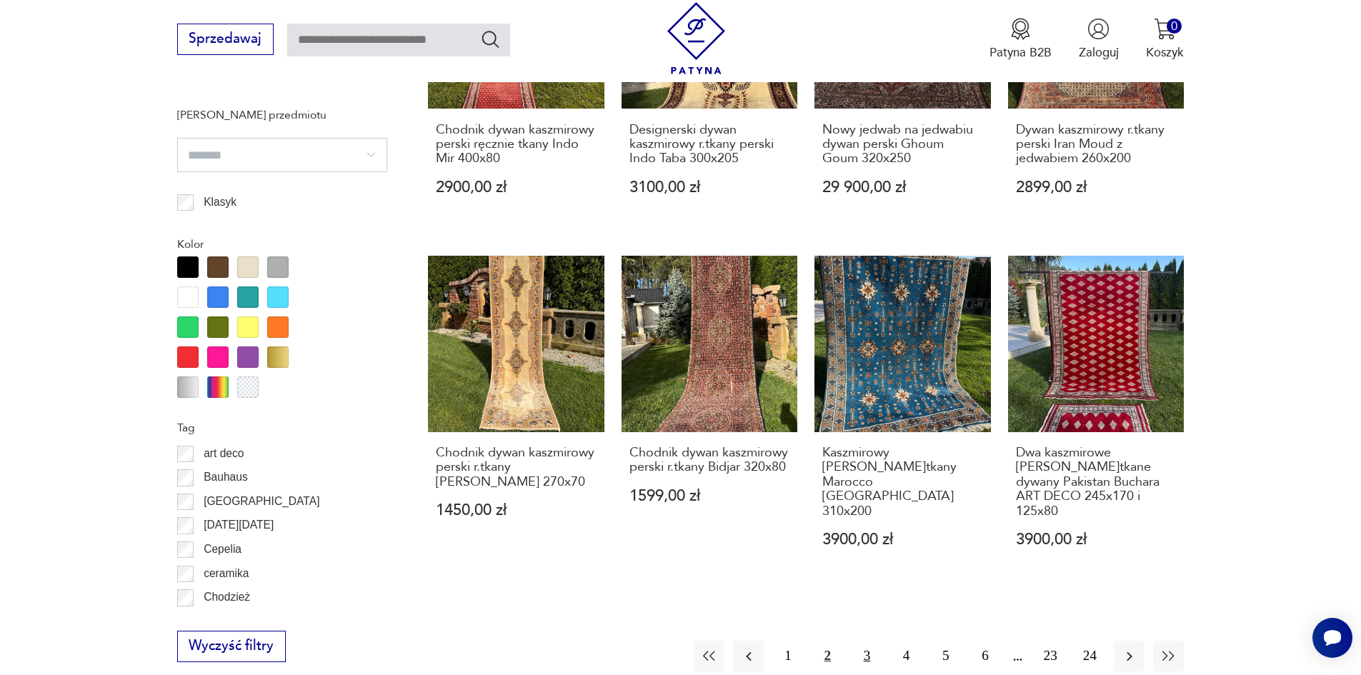
click at [883, 641] on button "3" at bounding box center [867, 656] width 31 height 31
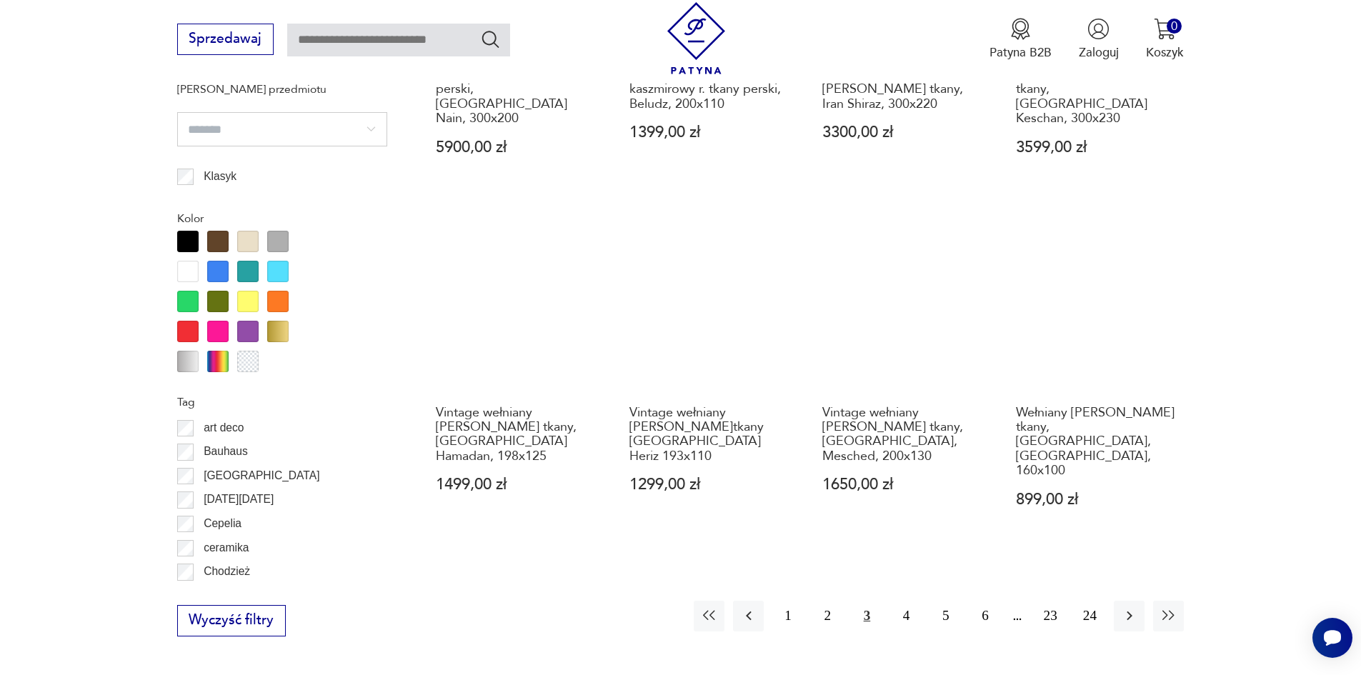
scroll to position [1572, 0]
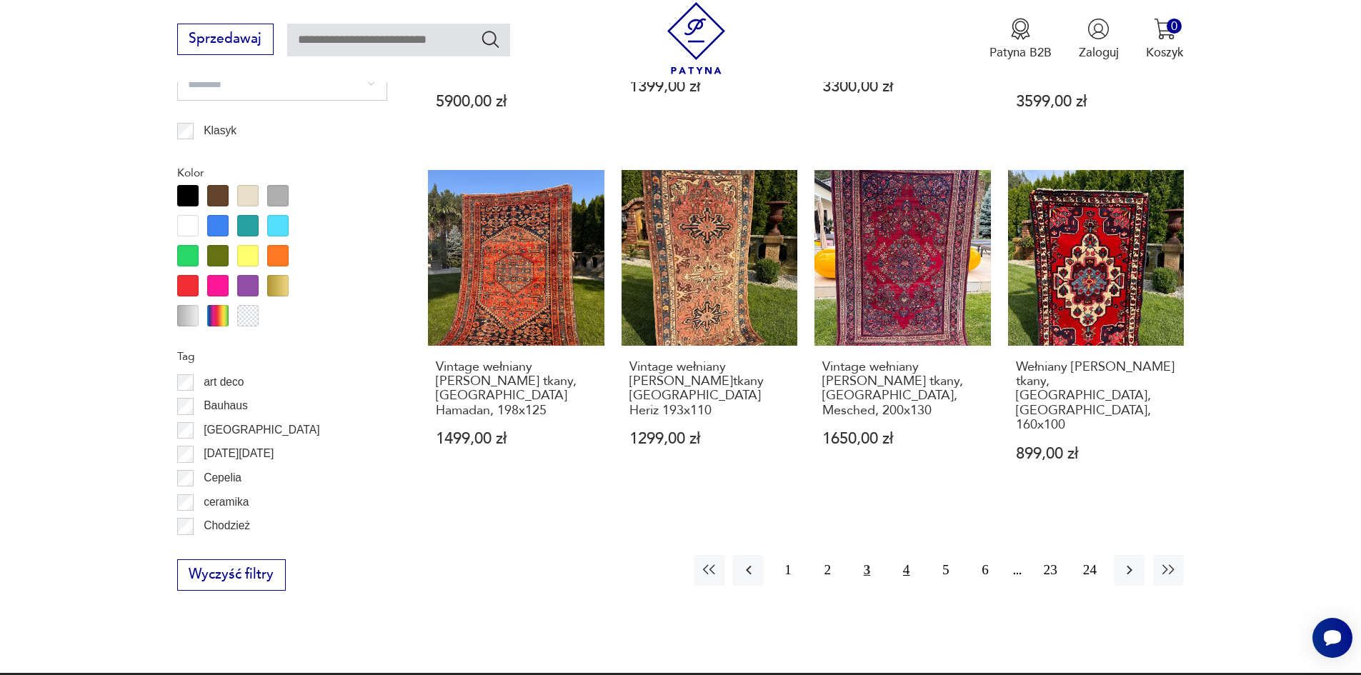
click at [922, 555] on button "4" at bounding box center [906, 570] width 31 height 31
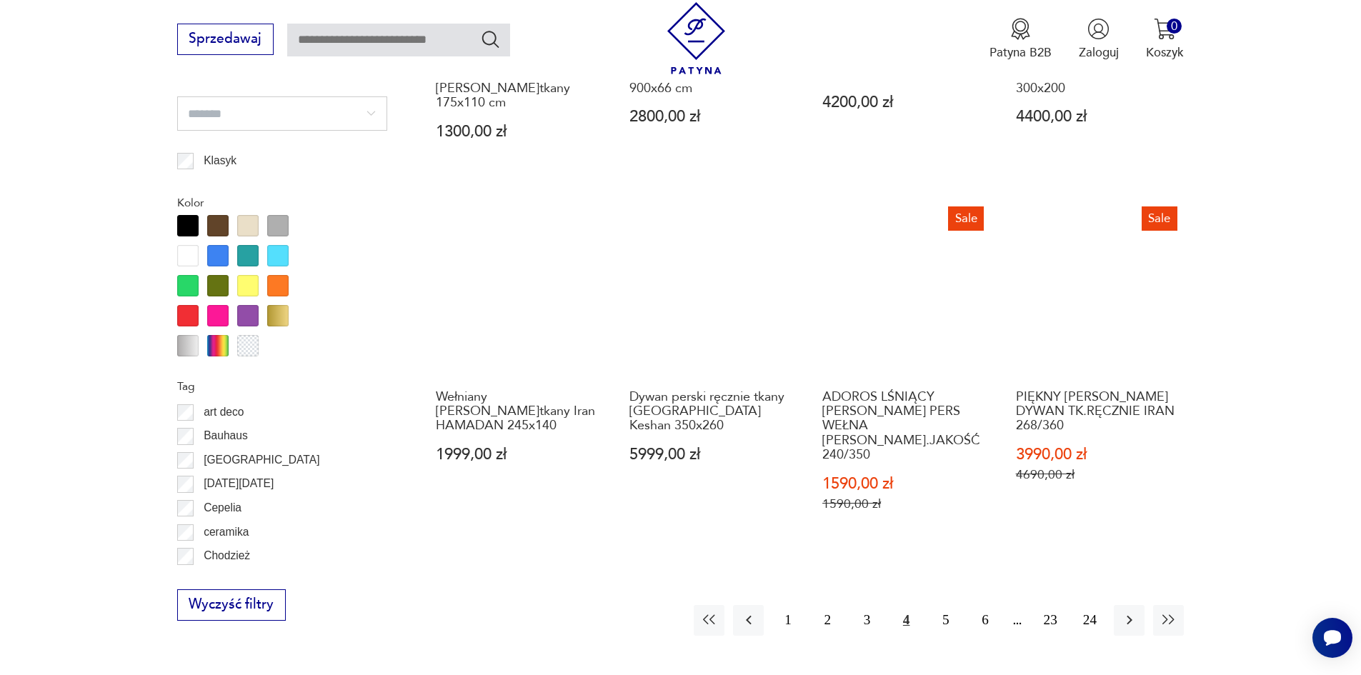
scroll to position [1572, 0]
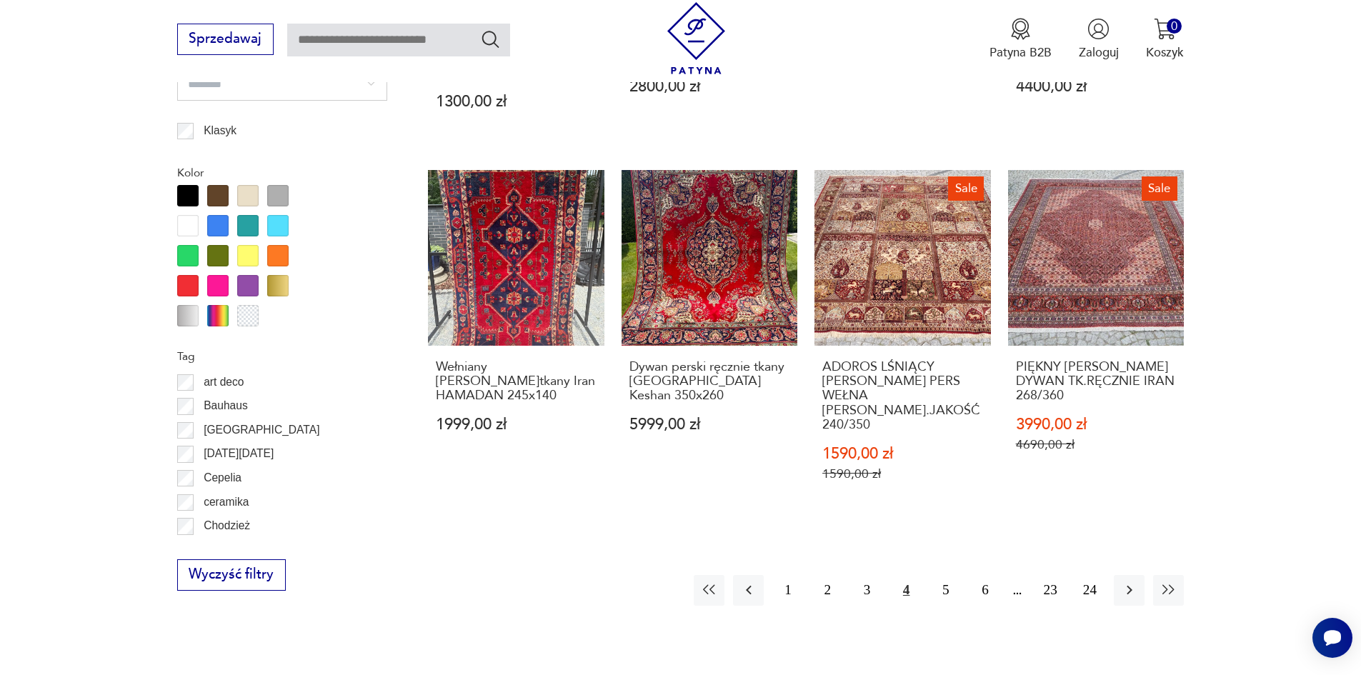
click at [177, 297] on div at bounding box center [187, 285] width 21 height 21
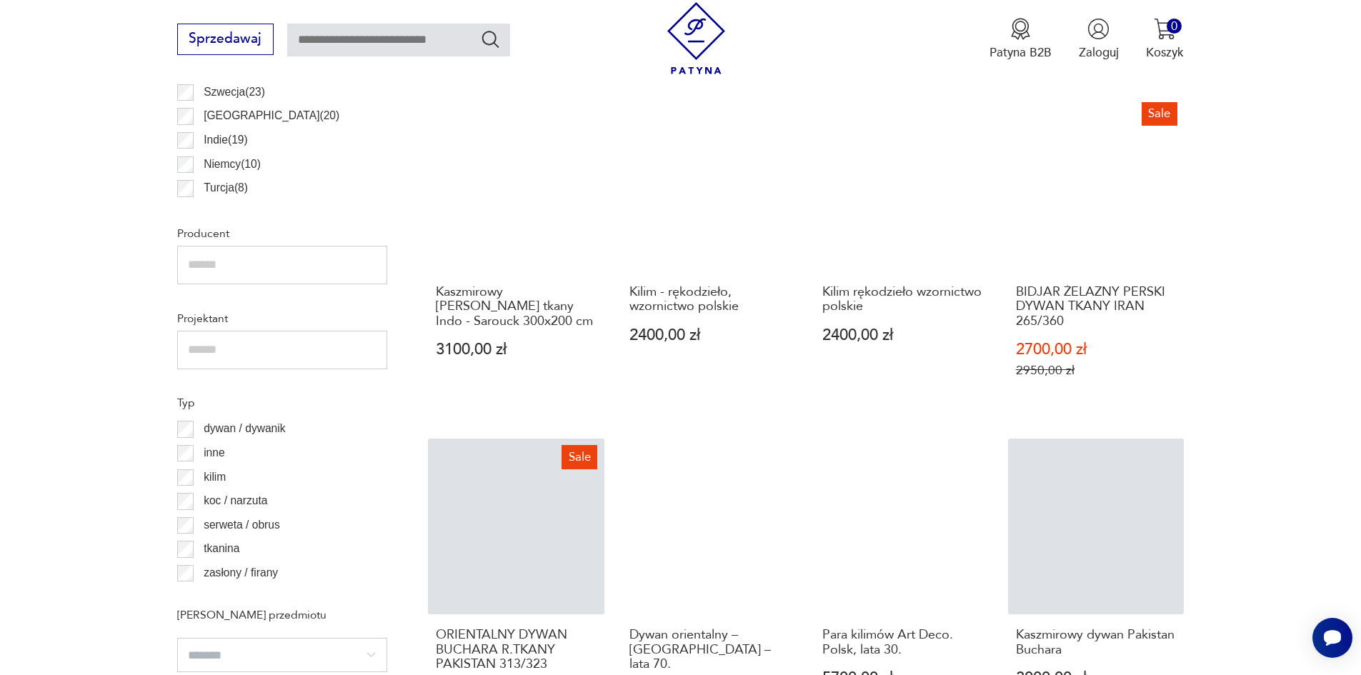
scroll to position [1429, 0]
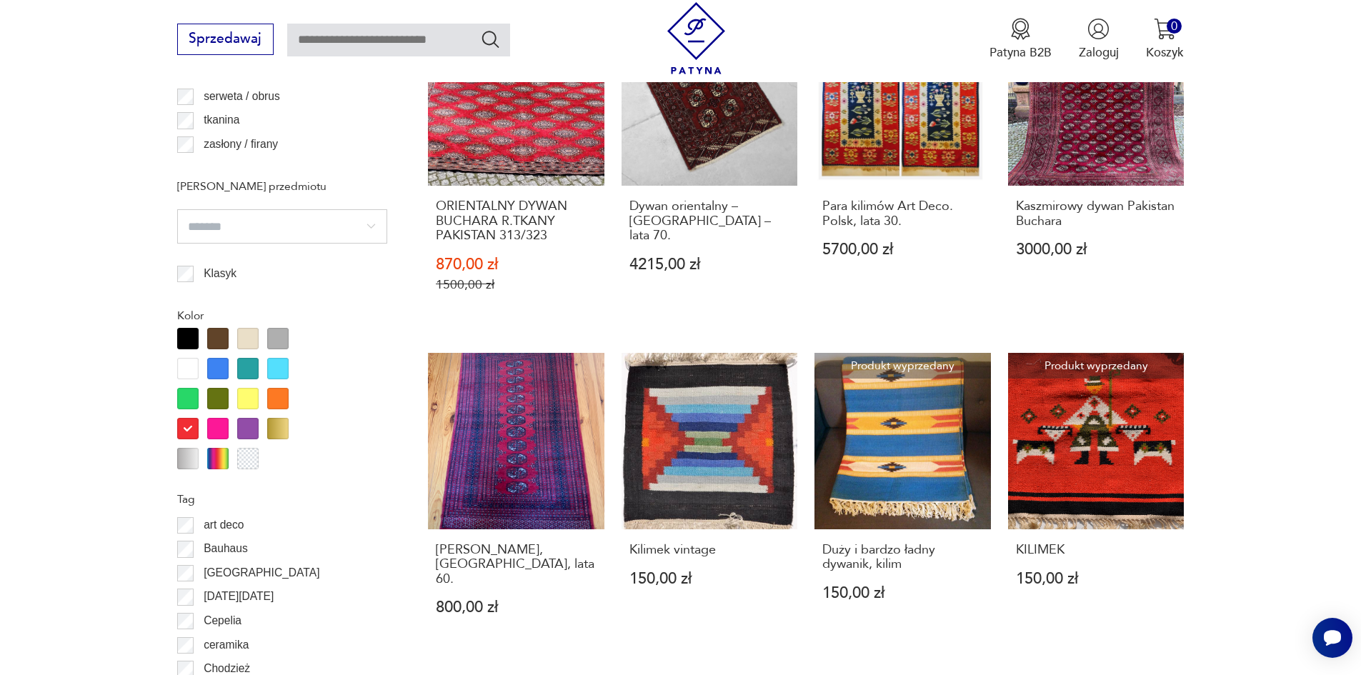
click at [207, 379] on div at bounding box center [217, 368] width 21 height 21
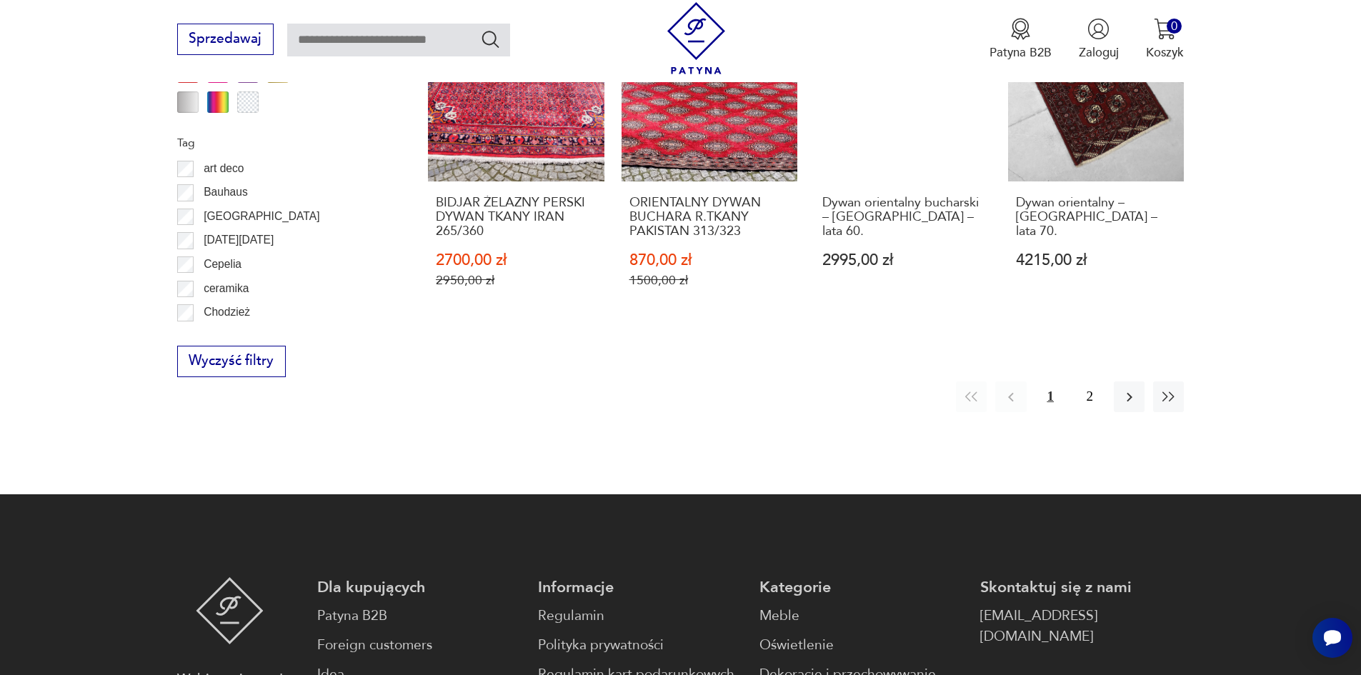
scroll to position [1786, 0]
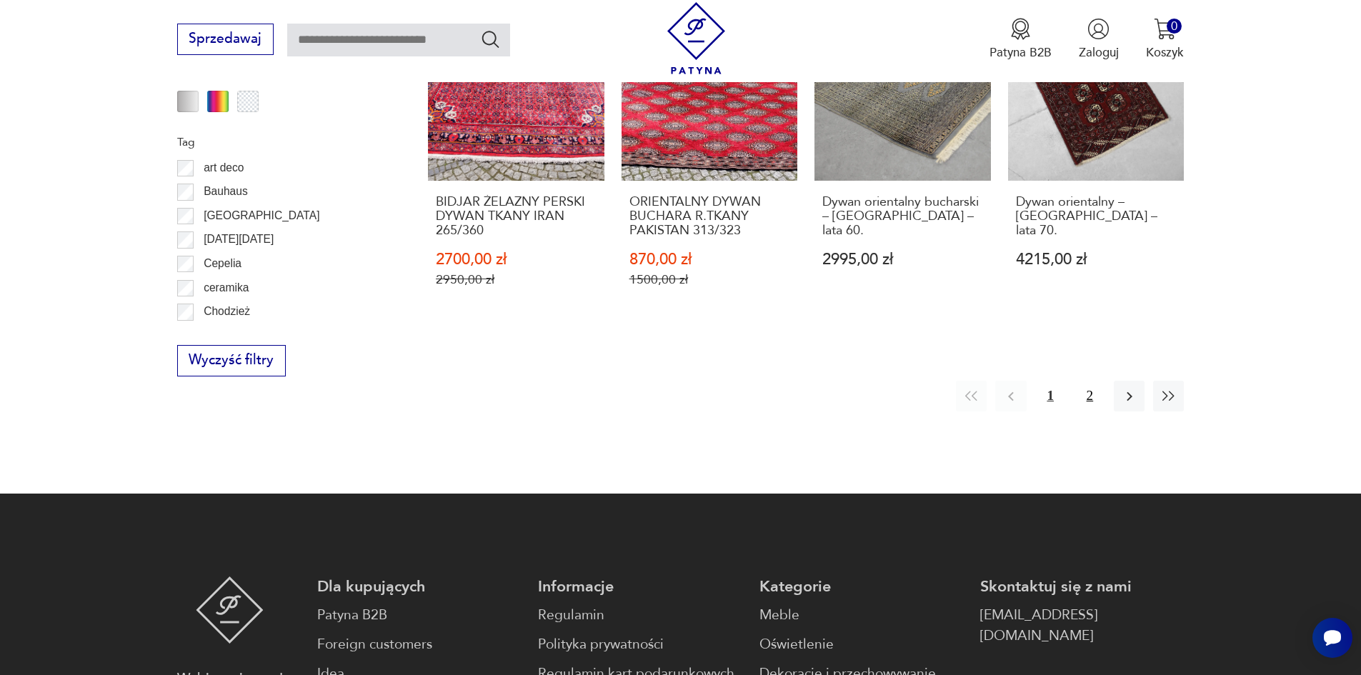
click at [1105, 381] on button "2" at bounding box center [1090, 396] width 31 height 31
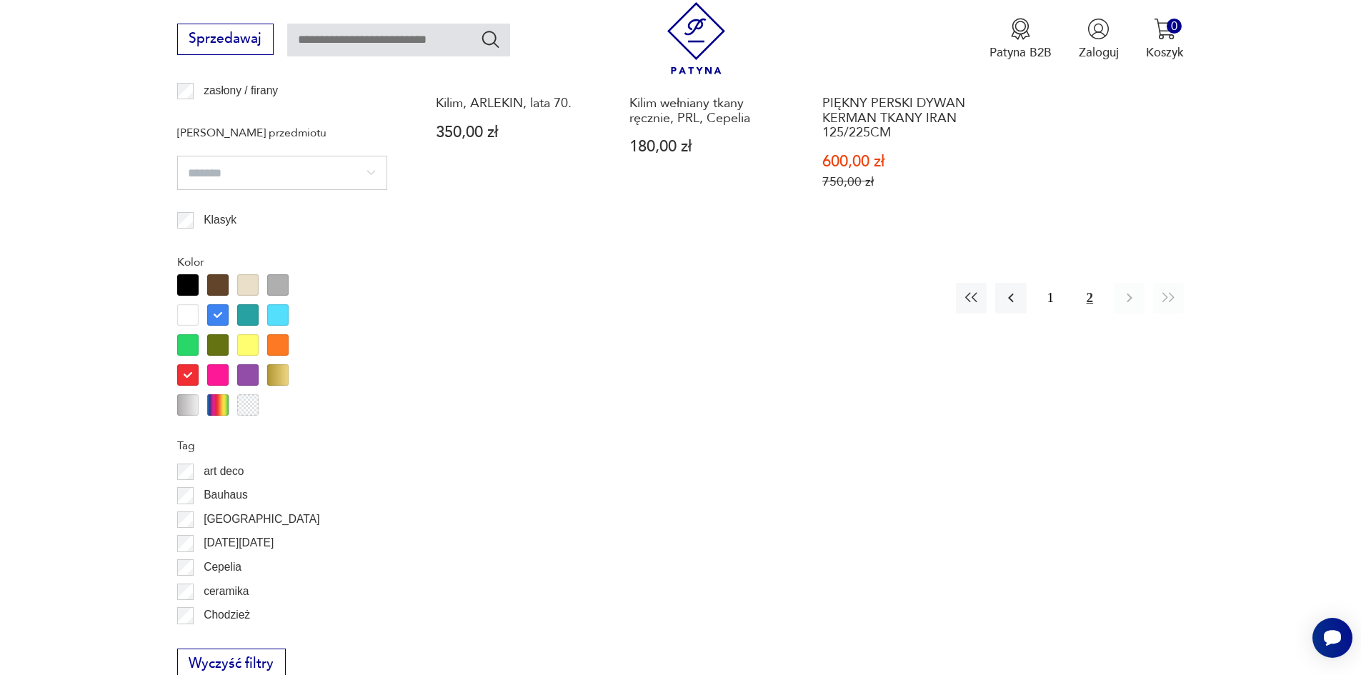
scroll to position [1572, 0]
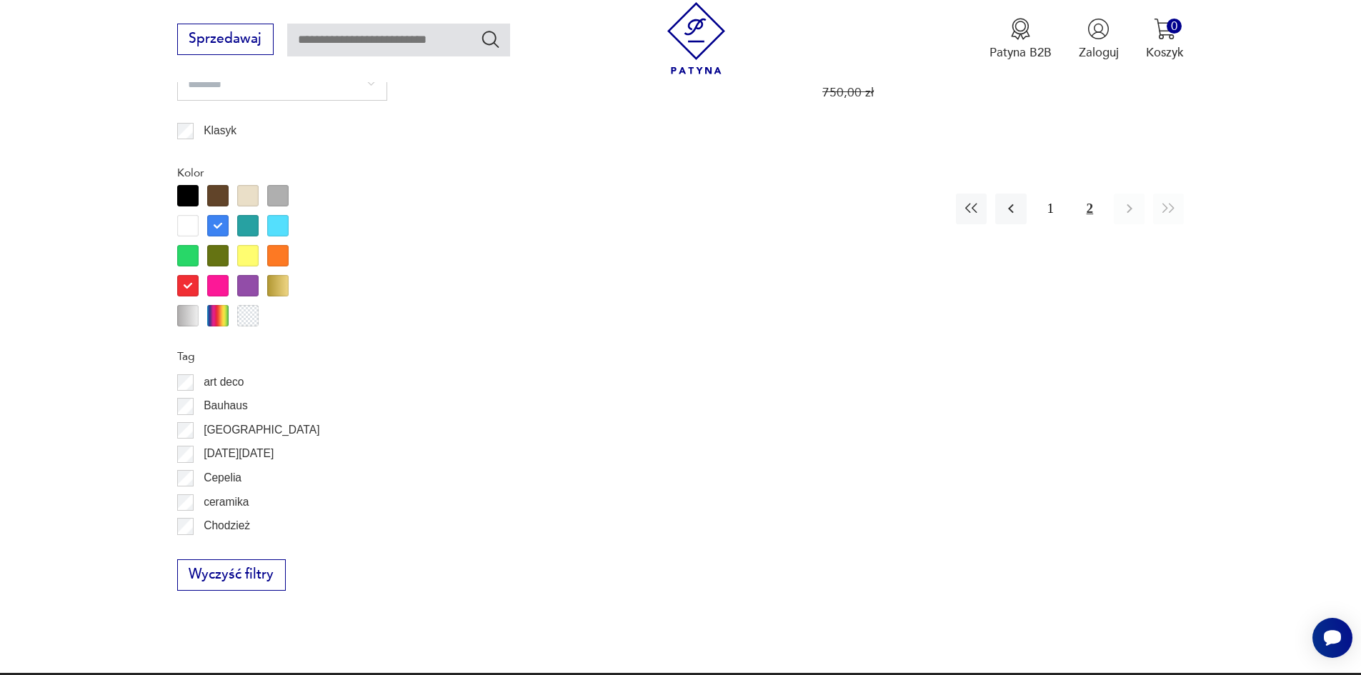
click at [267, 207] on div at bounding box center [277, 195] width 21 height 21
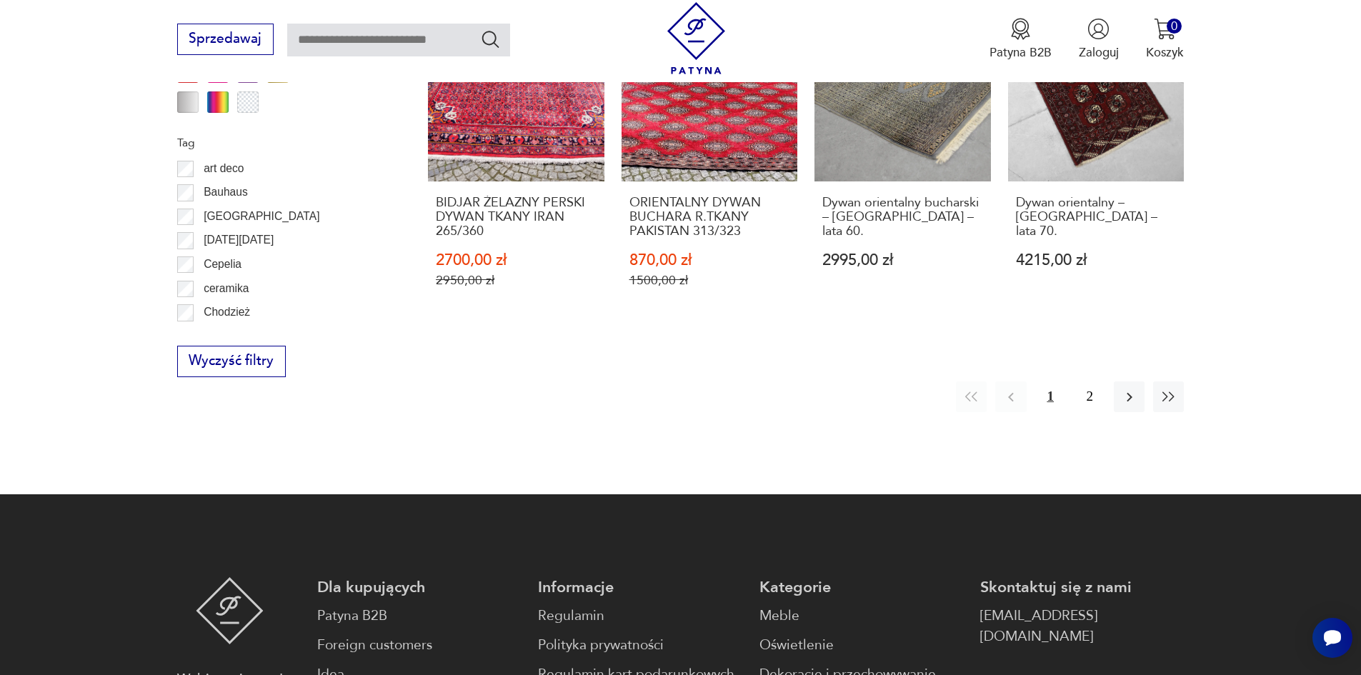
scroll to position [1786, 0]
click at [1105, 381] on button "2" at bounding box center [1090, 396] width 31 height 31
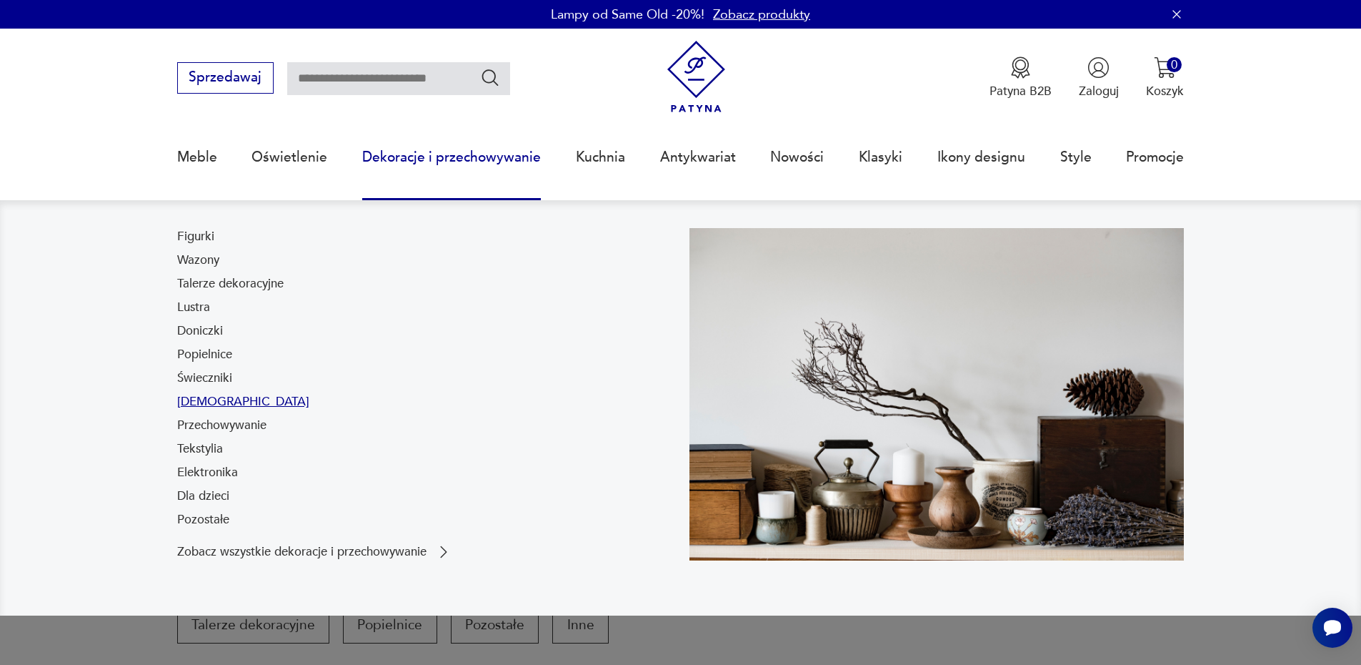
click at [177, 410] on link "[DEMOGRAPHIC_DATA]" at bounding box center [243, 401] width 132 height 17
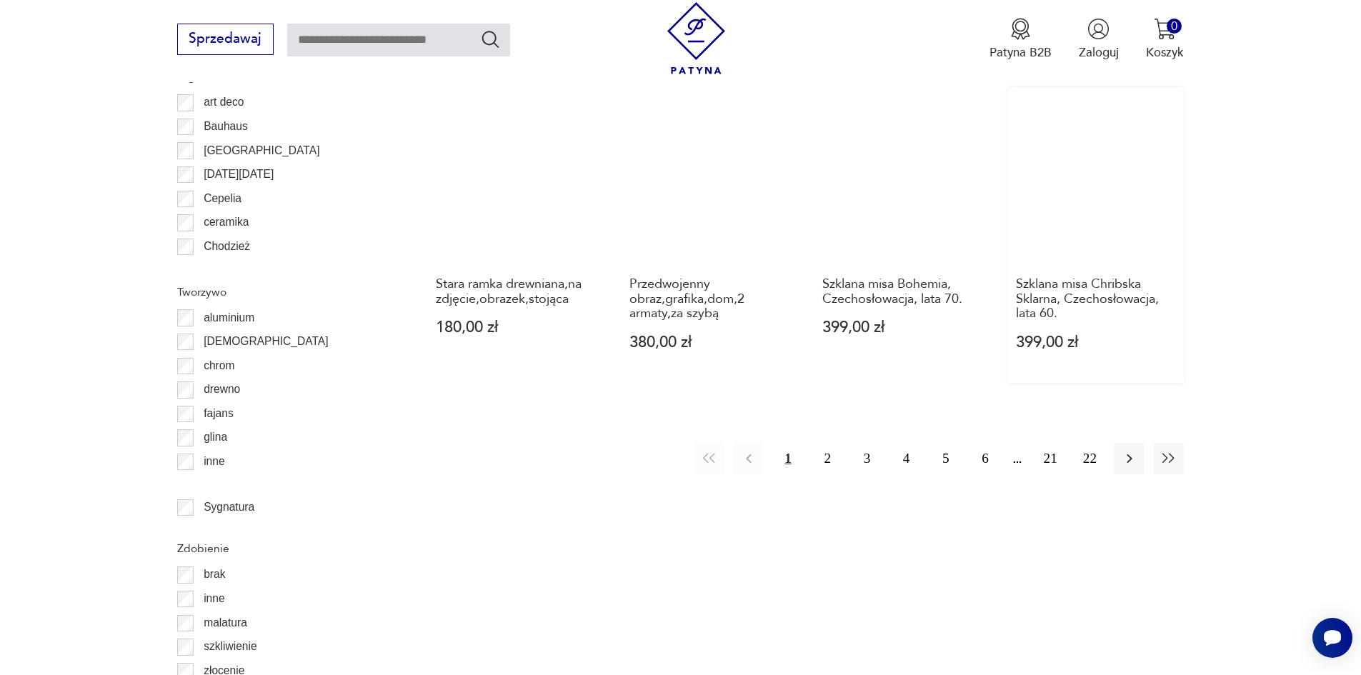
scroll to position [1644, 0]
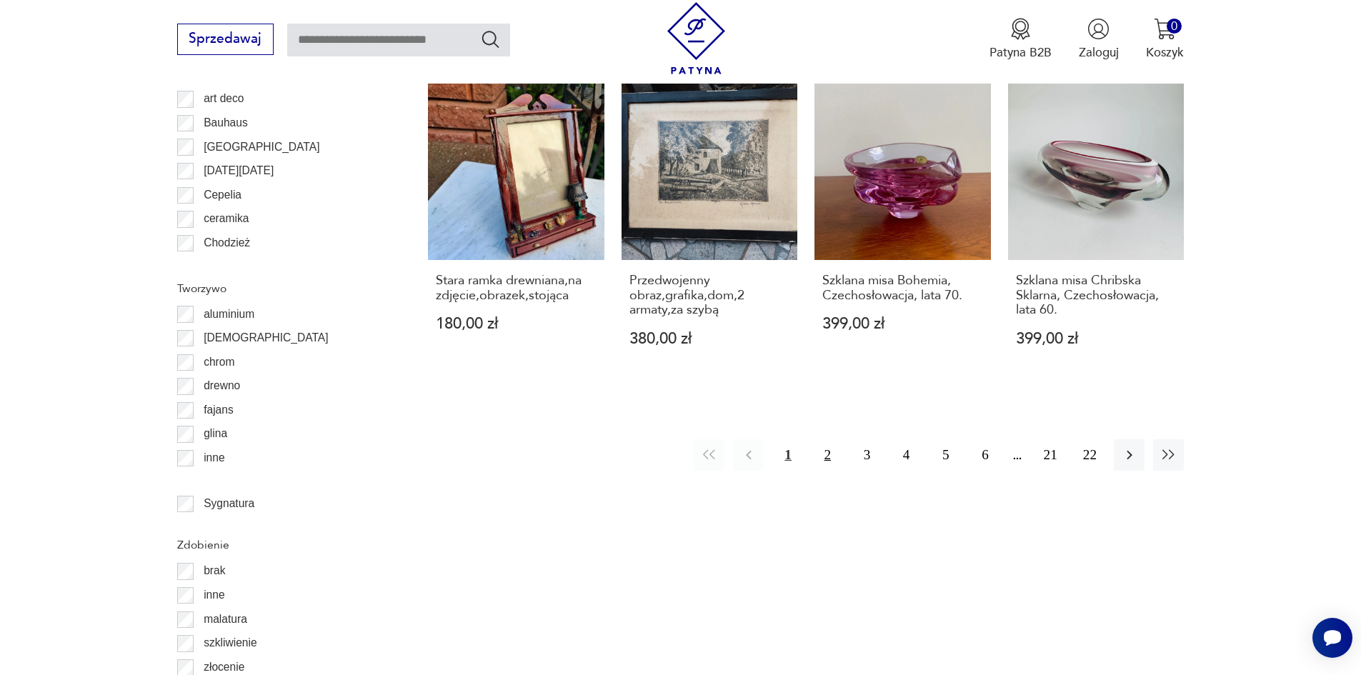
click at [836, 450] on button "2" at bounding box center [827, 454] width 31 height 31
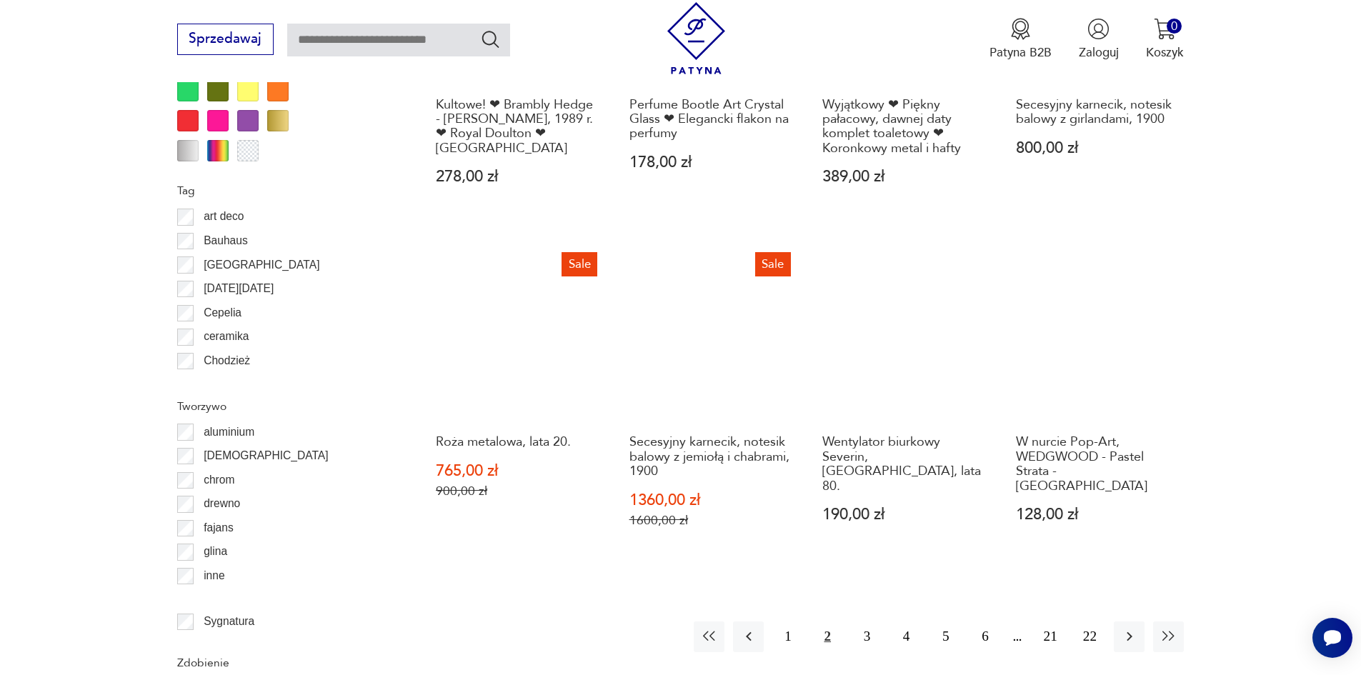
scroll to position [1572, 0]
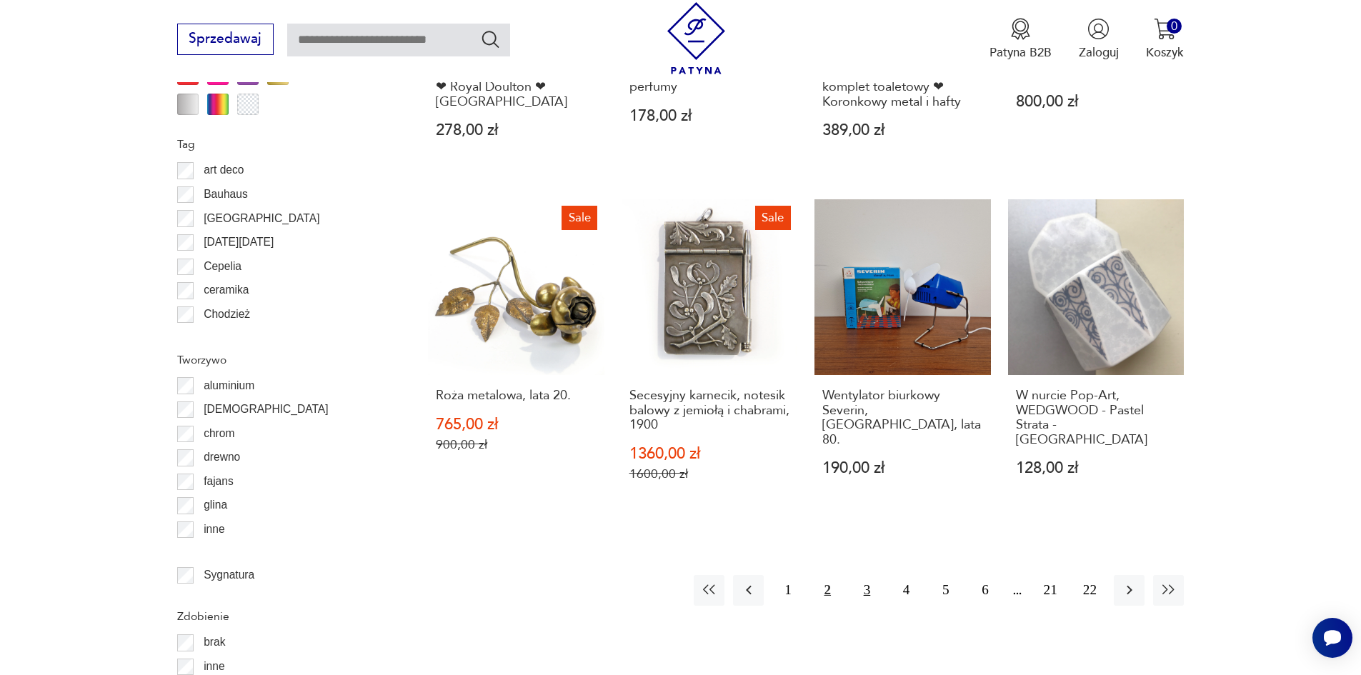
click at [879, 575] on button "3" at bounding box center [867, 590] width 31 height 31
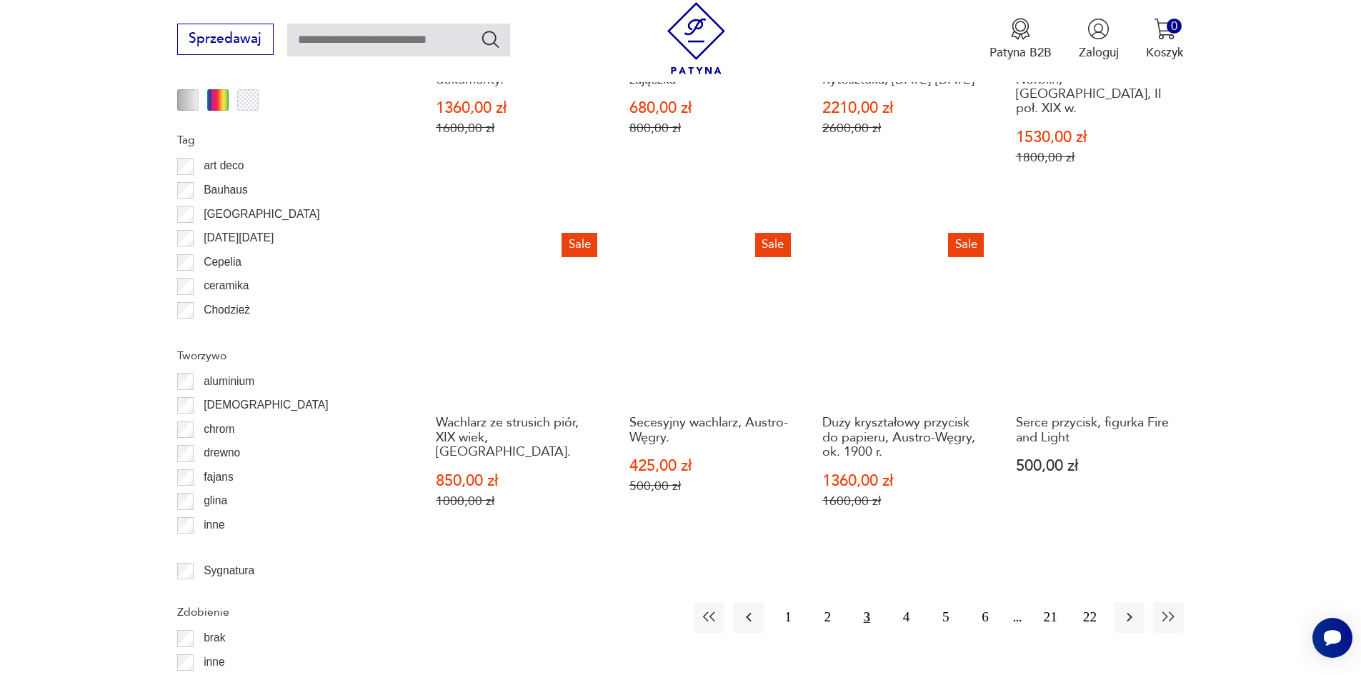
scroll to position [1644, 0]
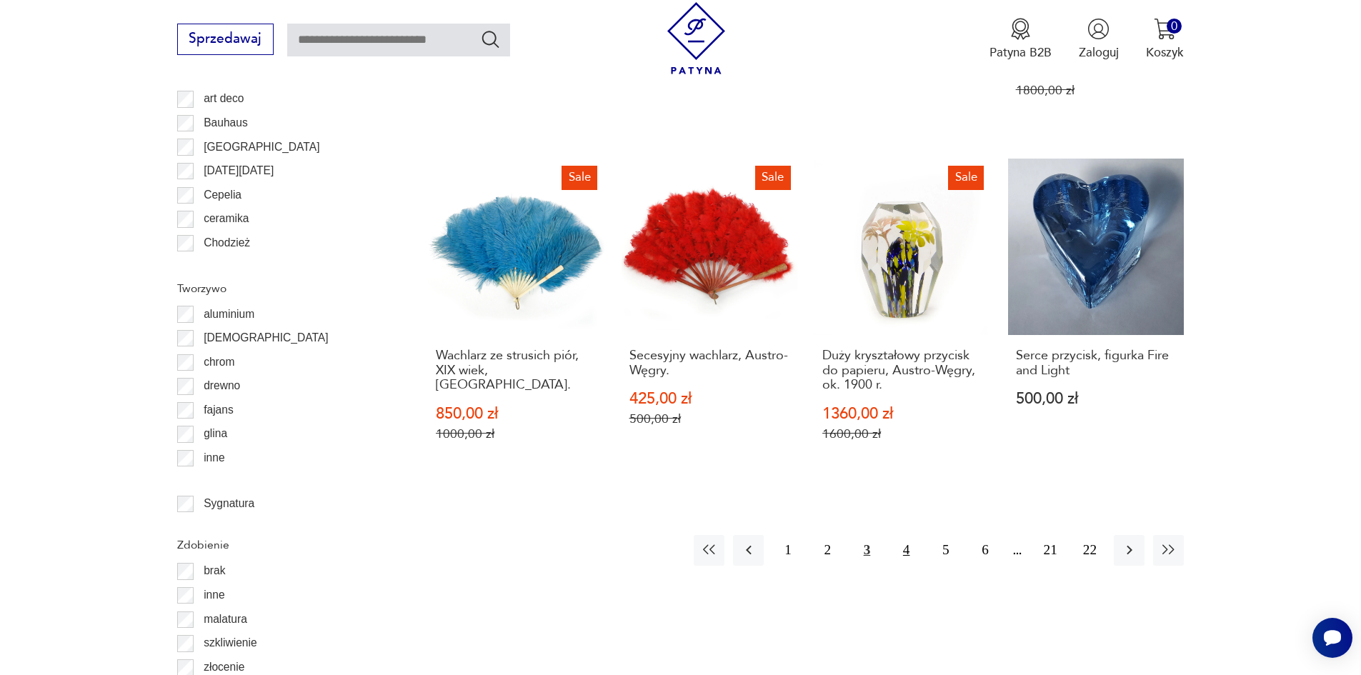
click at [922, 535] on button "4" at bounding box center [906, 550] width 31 height 31
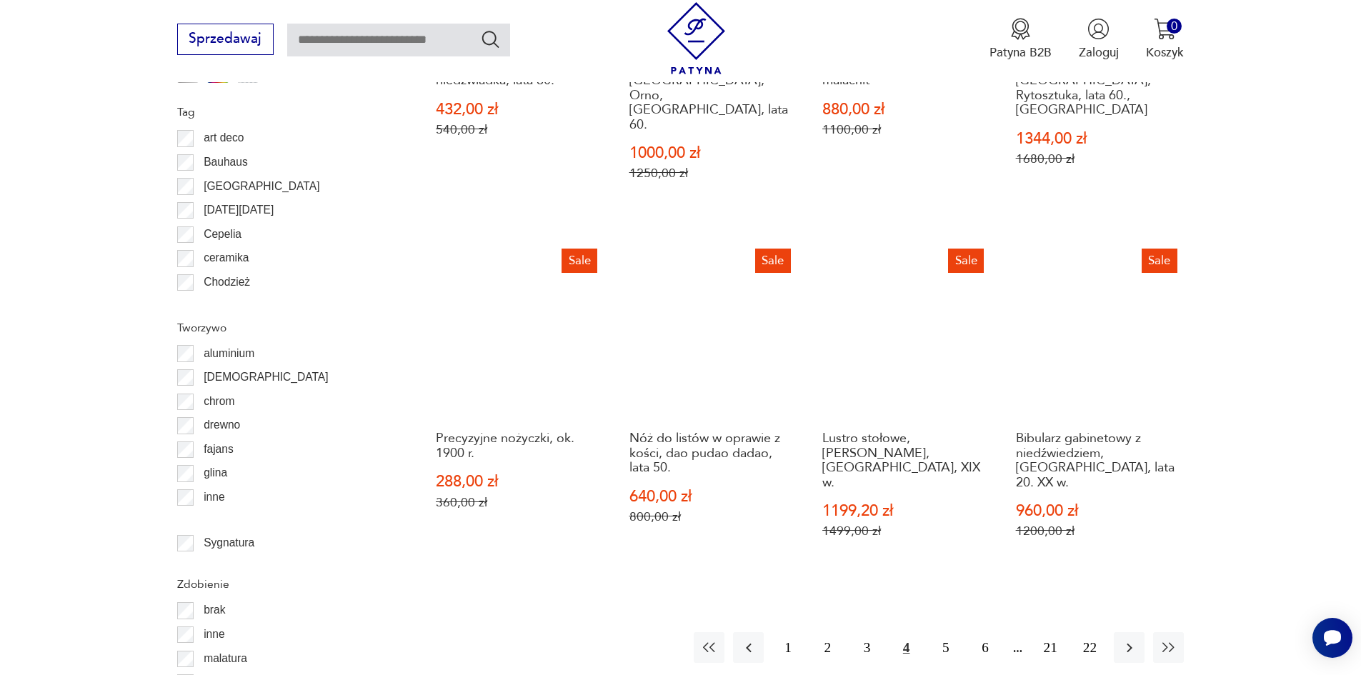
scroll to position [1644, 0]
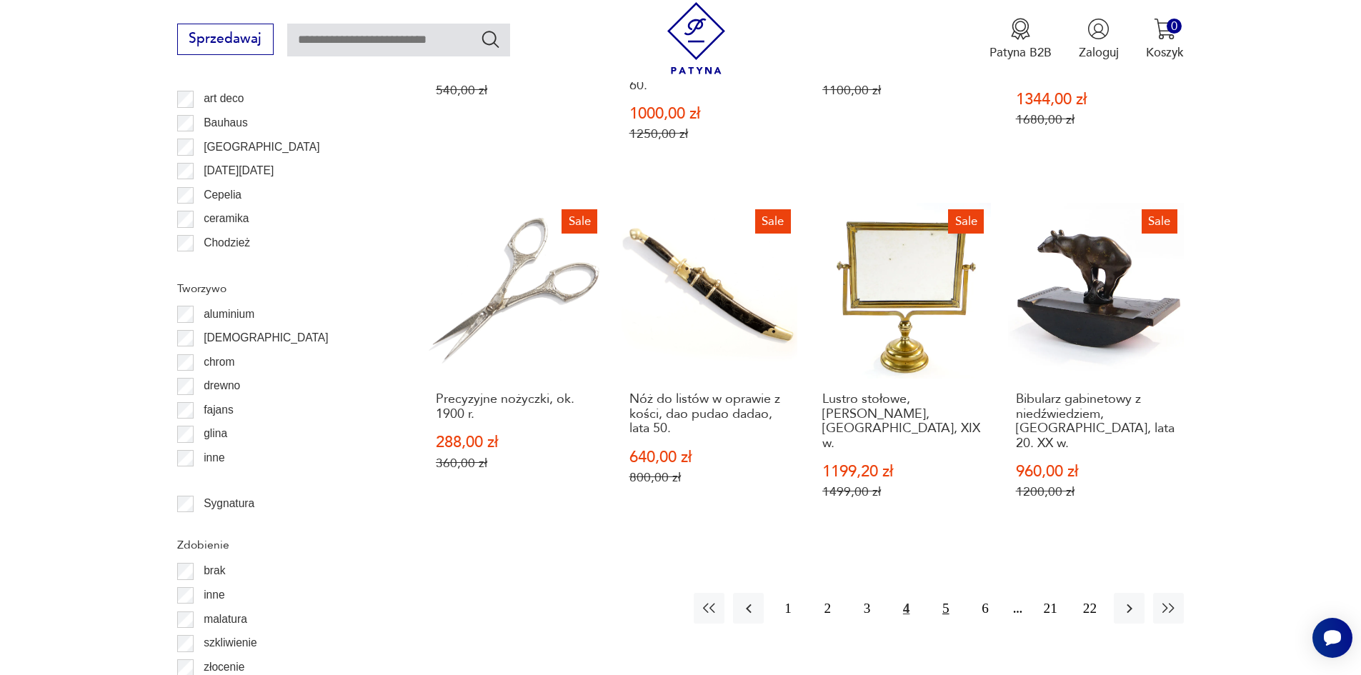
click at [961, 593] on button "5" at bounding box center [945, 608] width 31 height 31
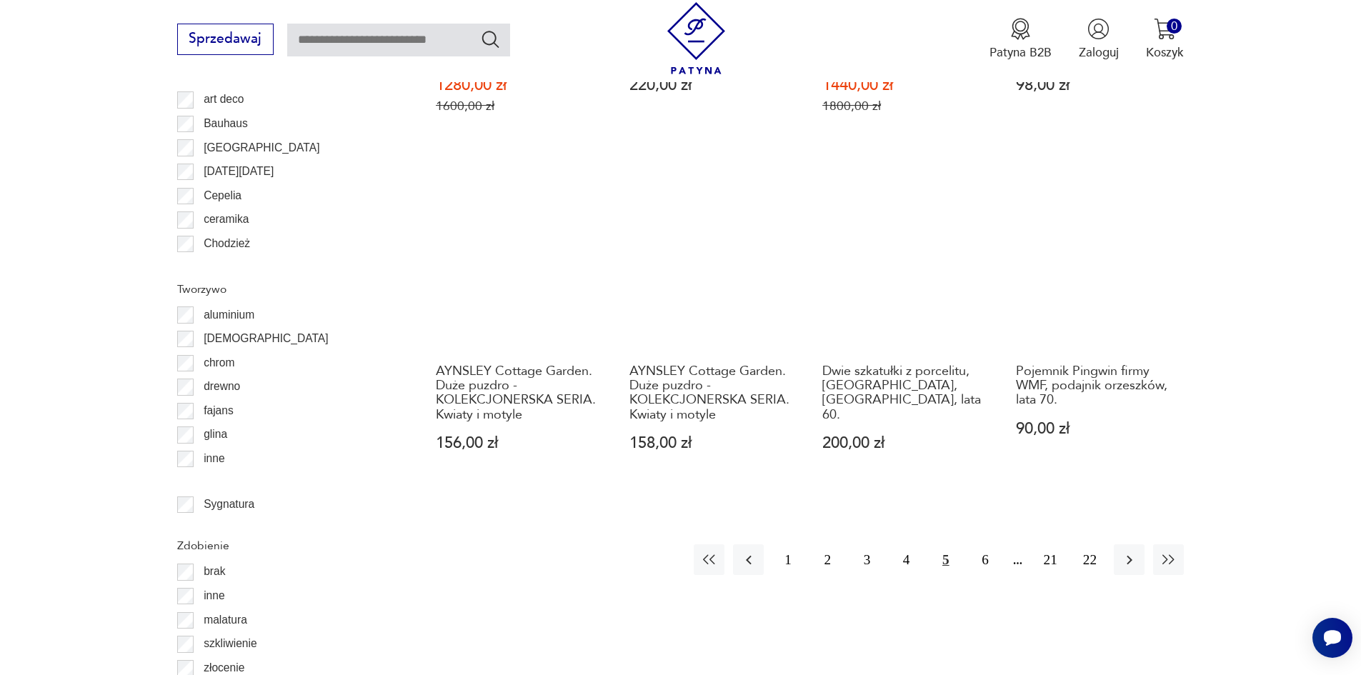
scroll to position [1644, 0]
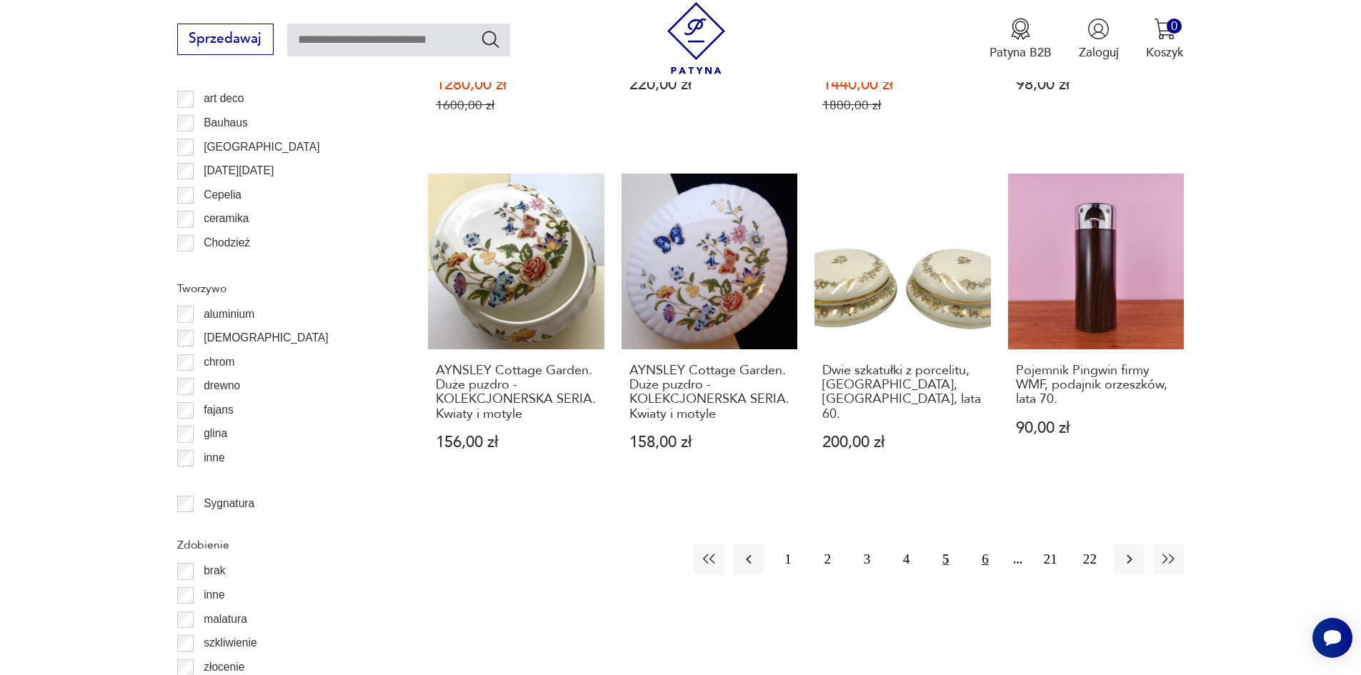
click at [1000, 544] on button "6" at bounding box center [985, 559] width 31 height 31
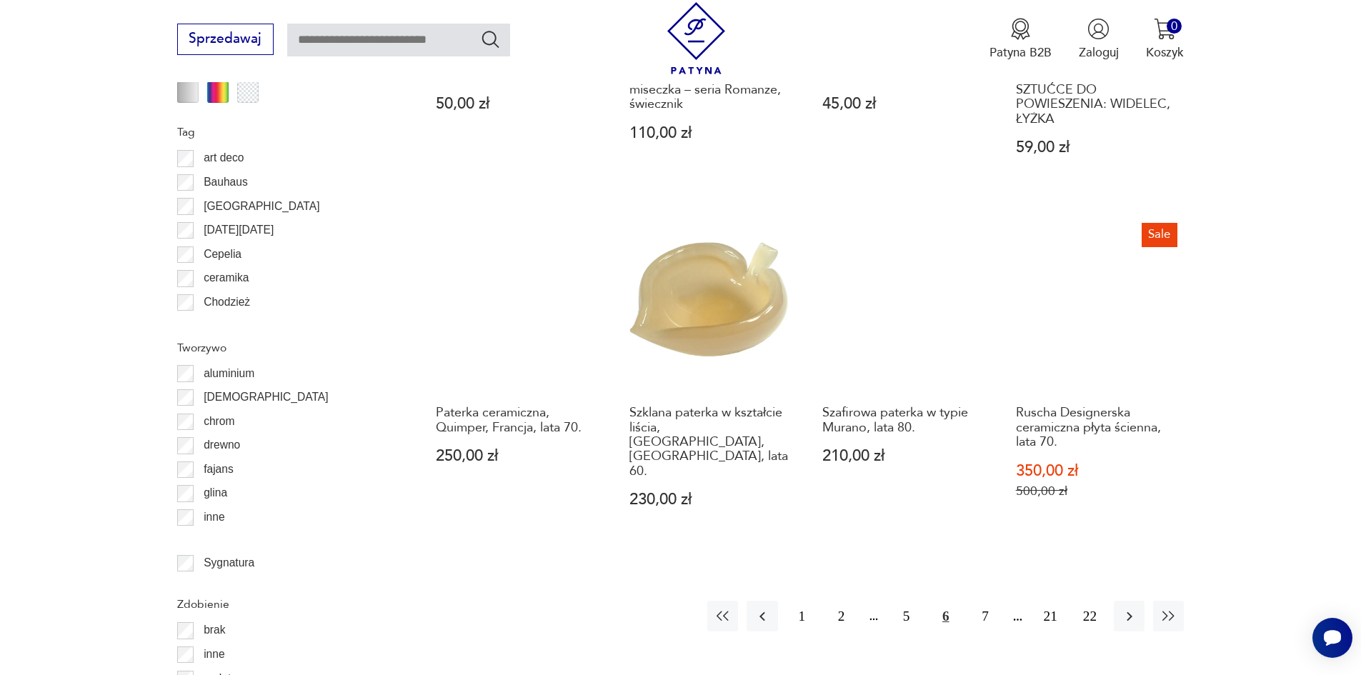
scroll to position [1644, 0]
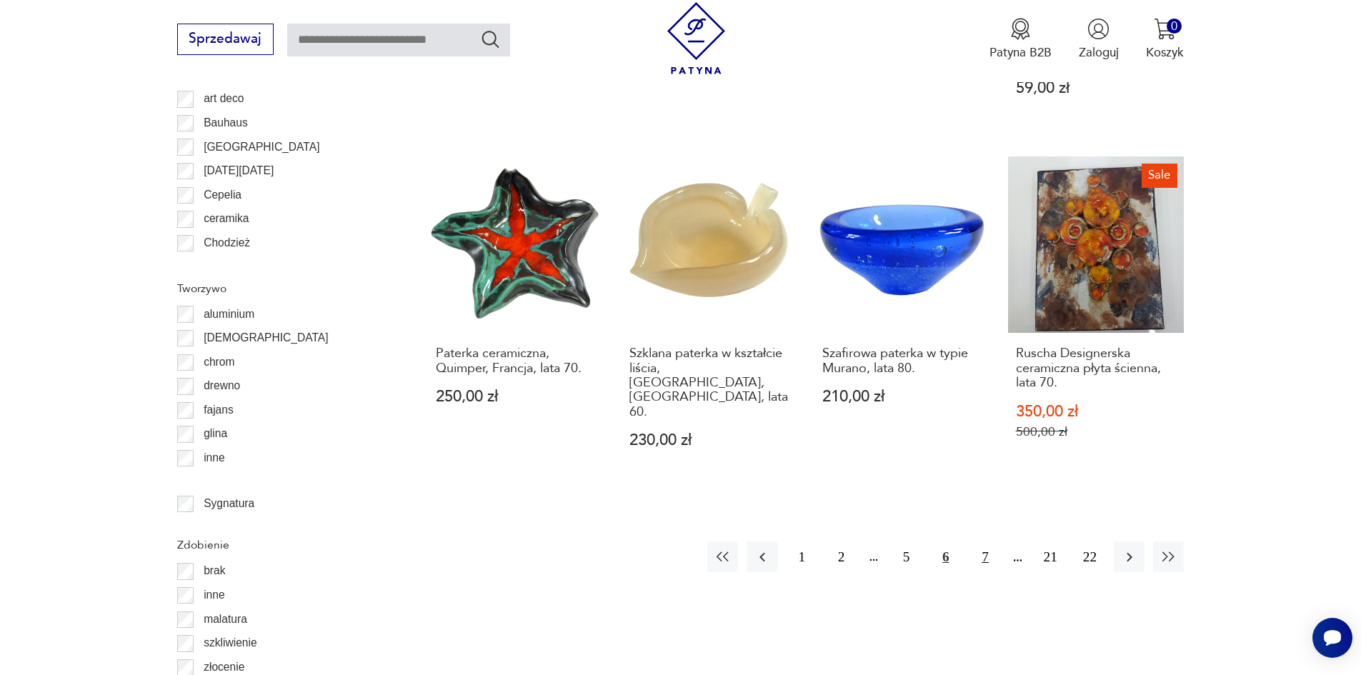
click at [1000, 542] on button "7" at bounding box center [985, 557] width 31 height 31
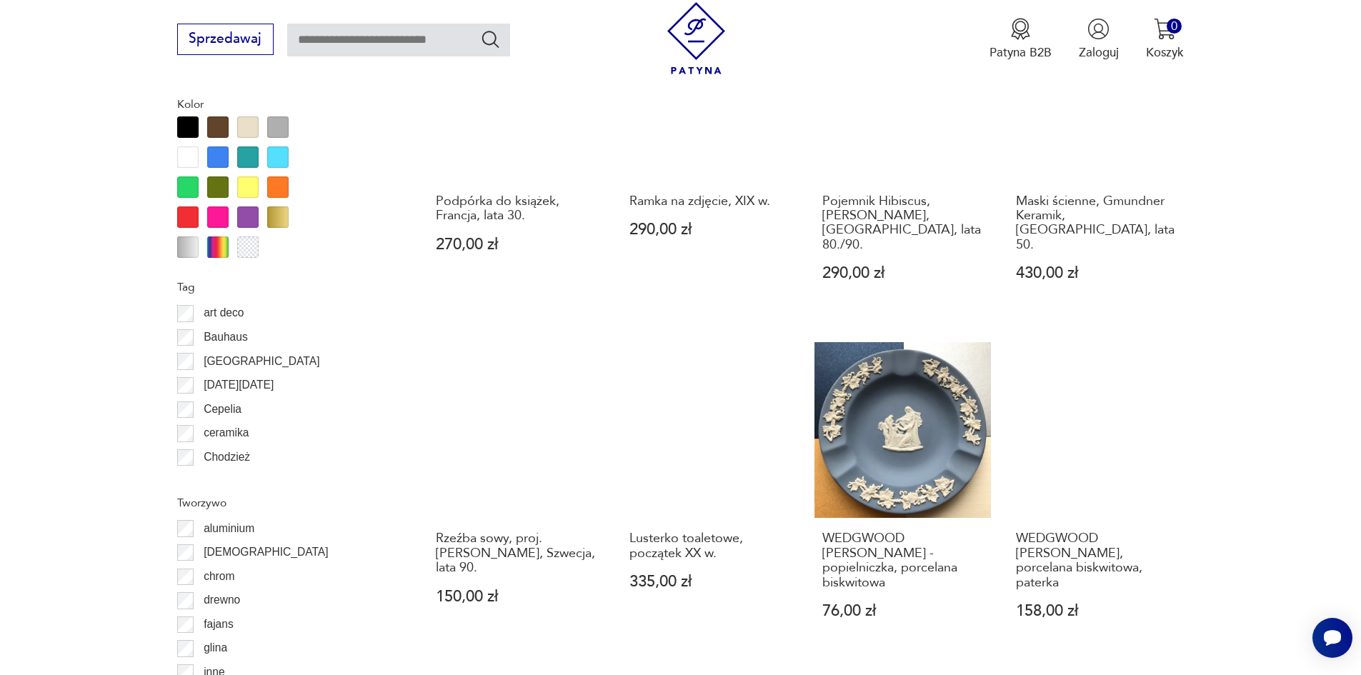
scroll to position [1501, 0]
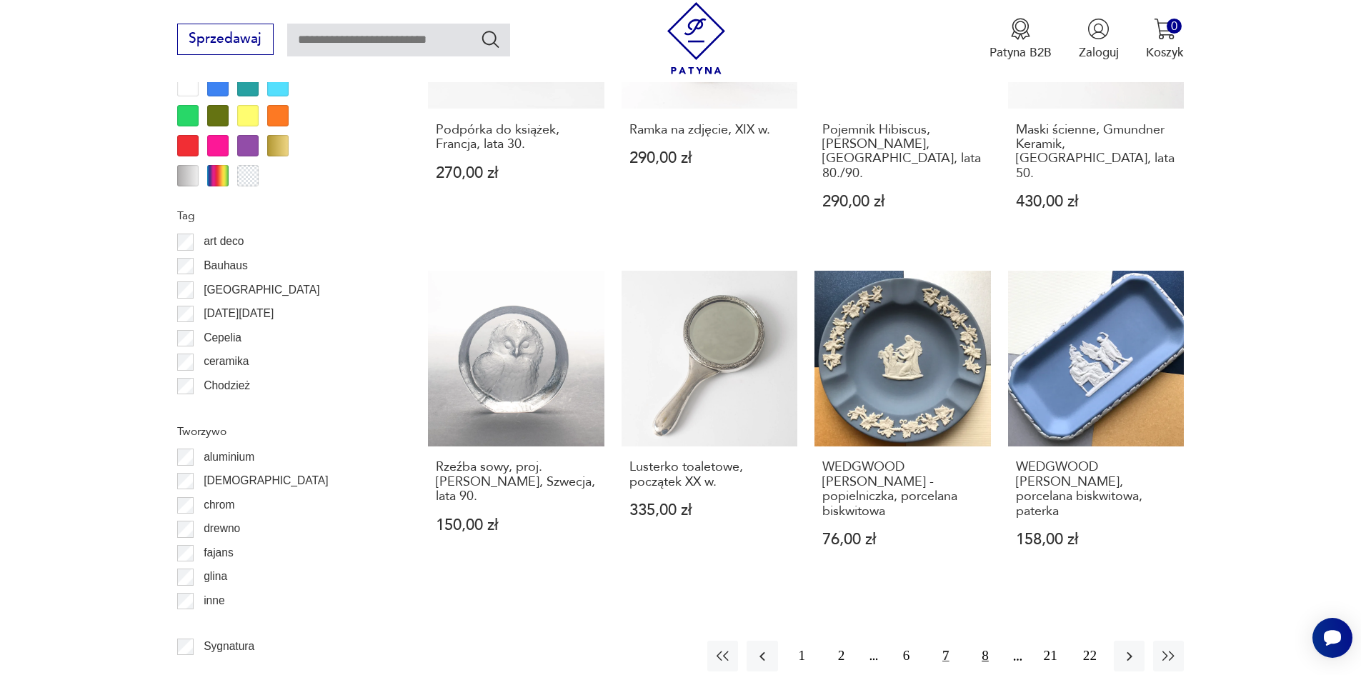
click at [1000, 641] on button "8" at bounding box center [985, 656] width 31 height 31
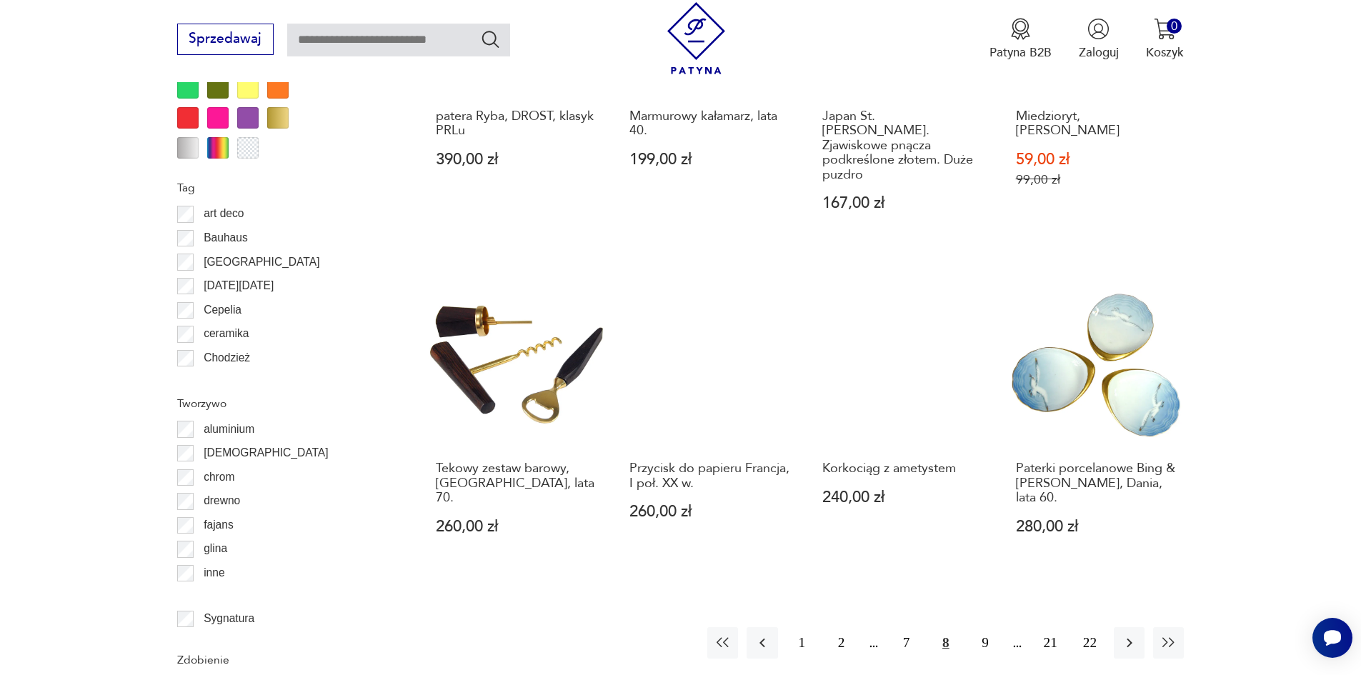
scroll to position [1572, 0]
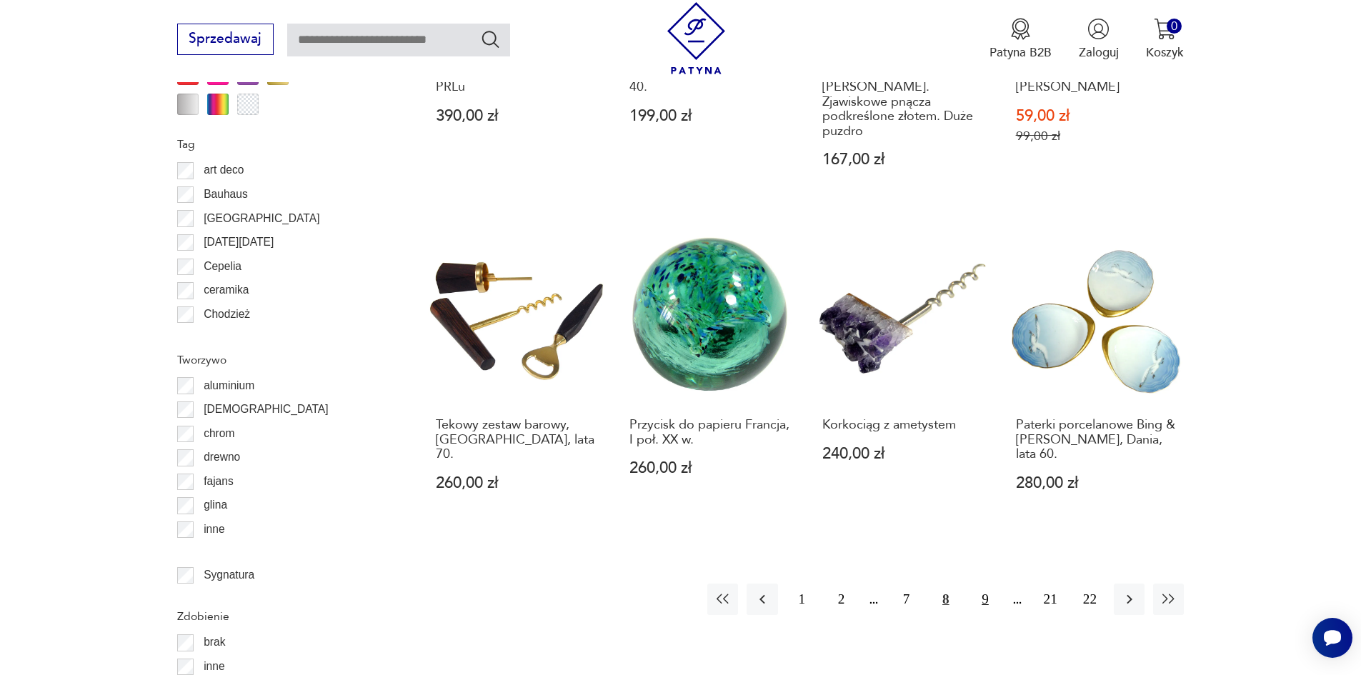
click at [1000, 584] on button "9" at bounding box center [985, 599] width 31 height 31
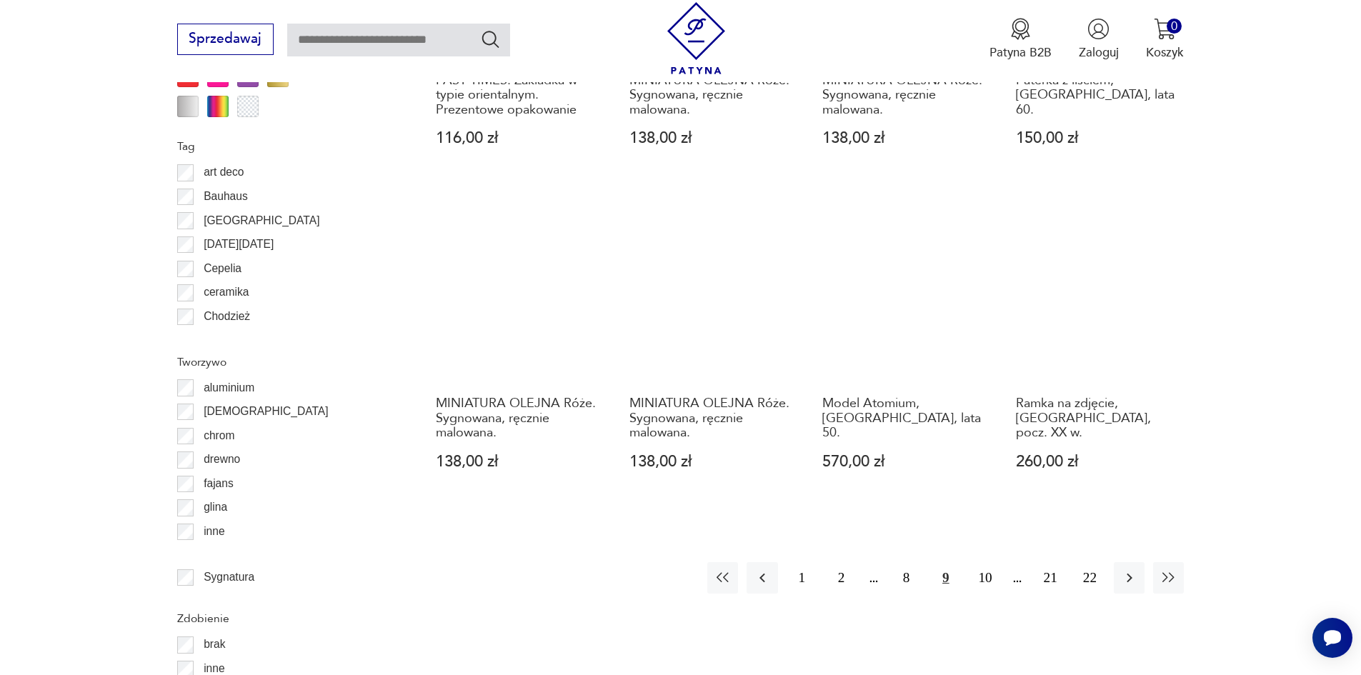
scroll to position [1572, 0]
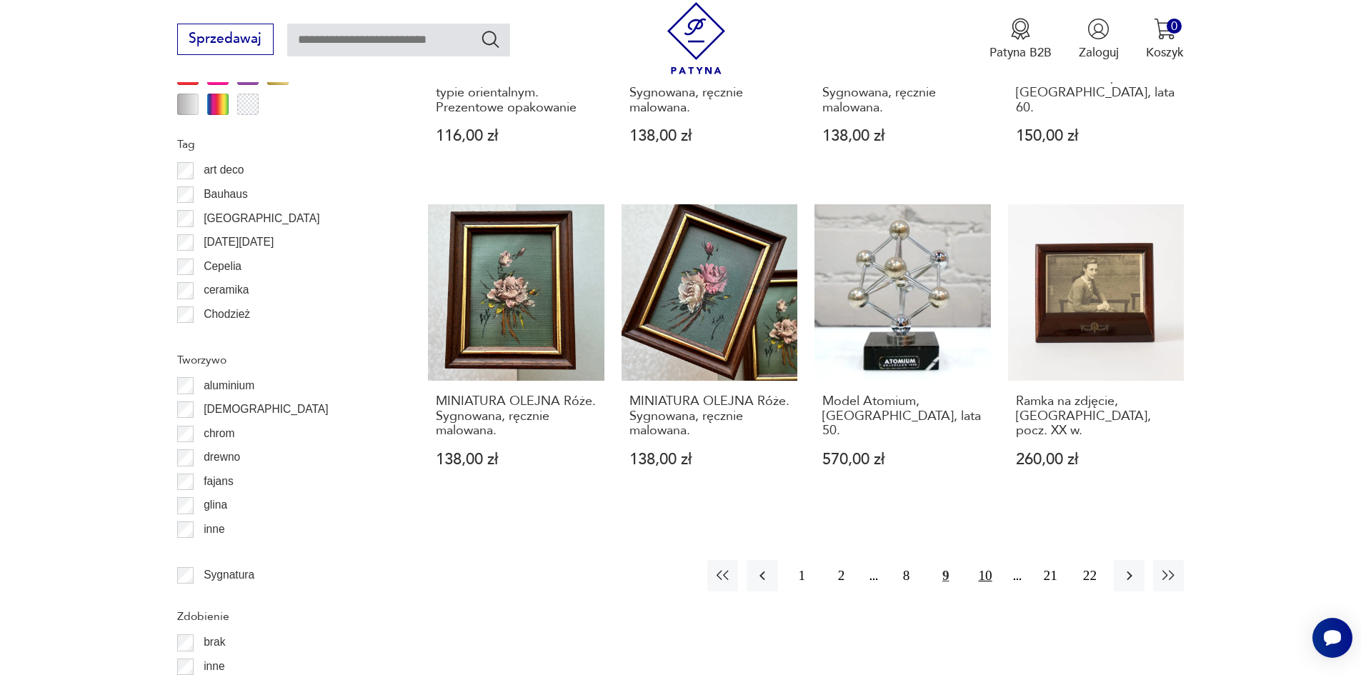
click at [1000, 560] on button "10" at bounding box center [985, 575] width 31 height 31
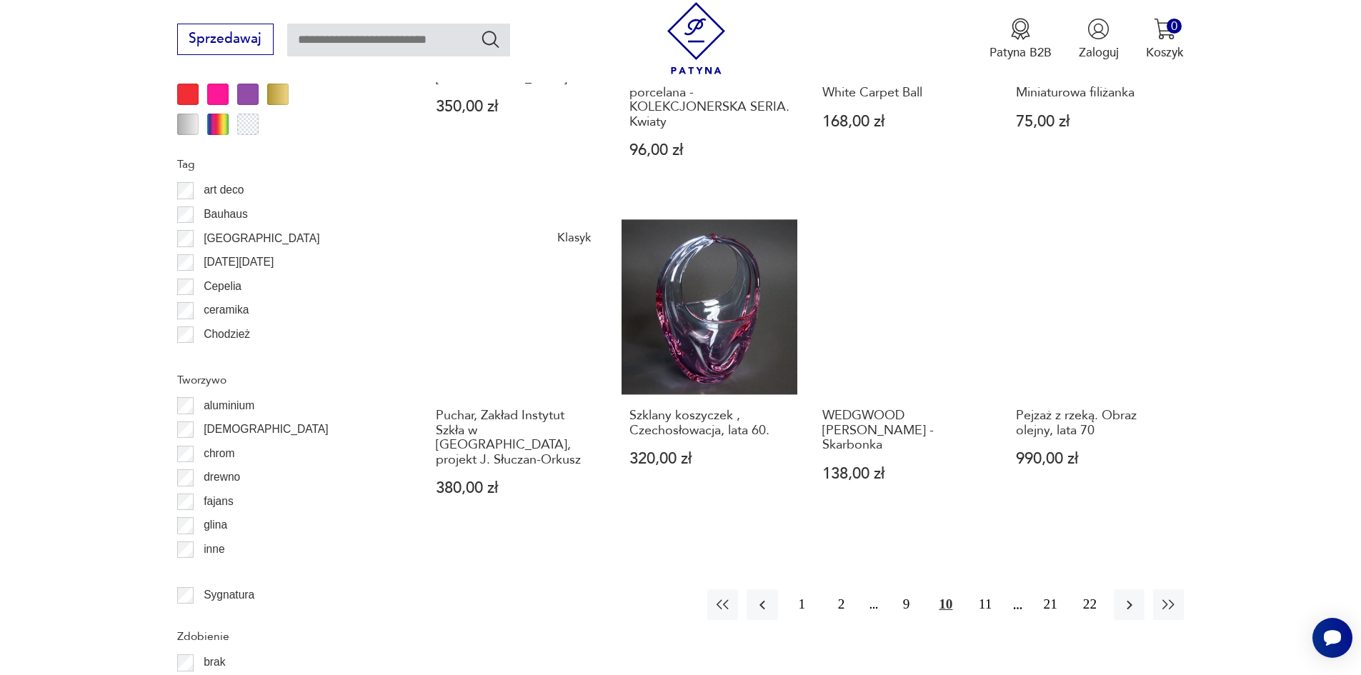
scroll to position [1572, 0]
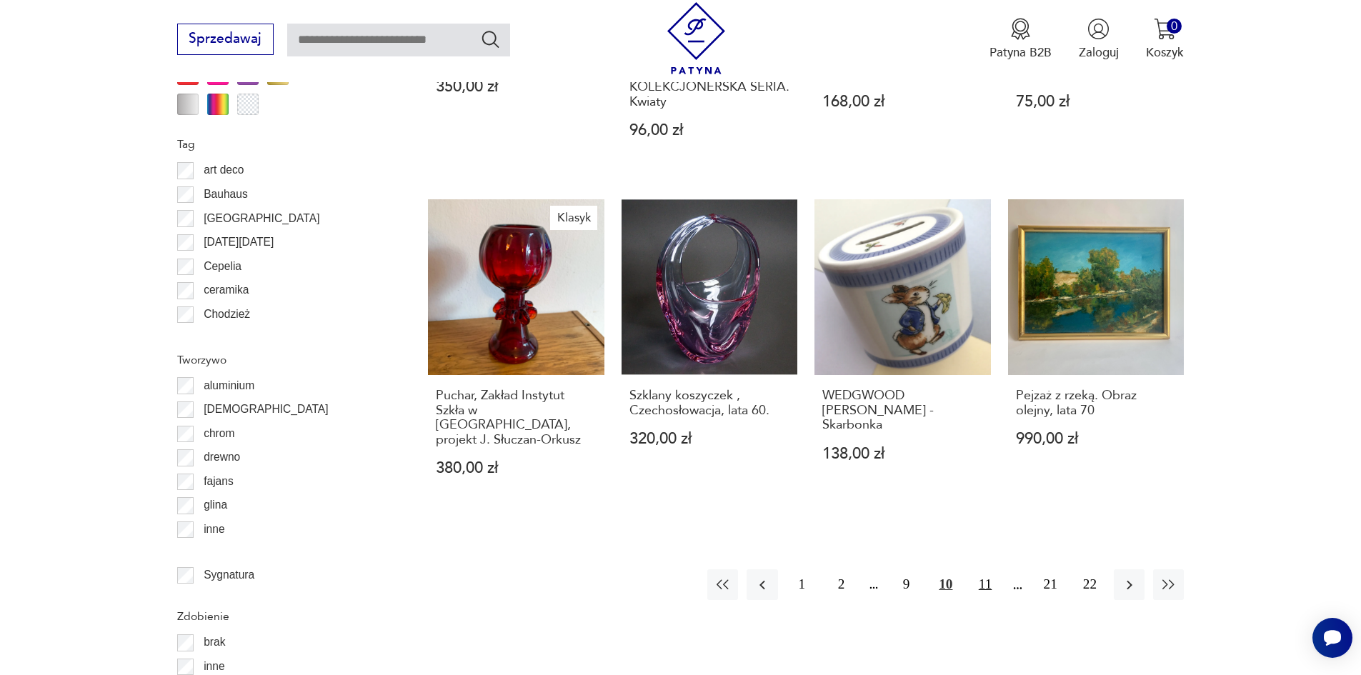
click at [1000, 570] on button "11" at bounding box center [985, 585] width 31 height 31
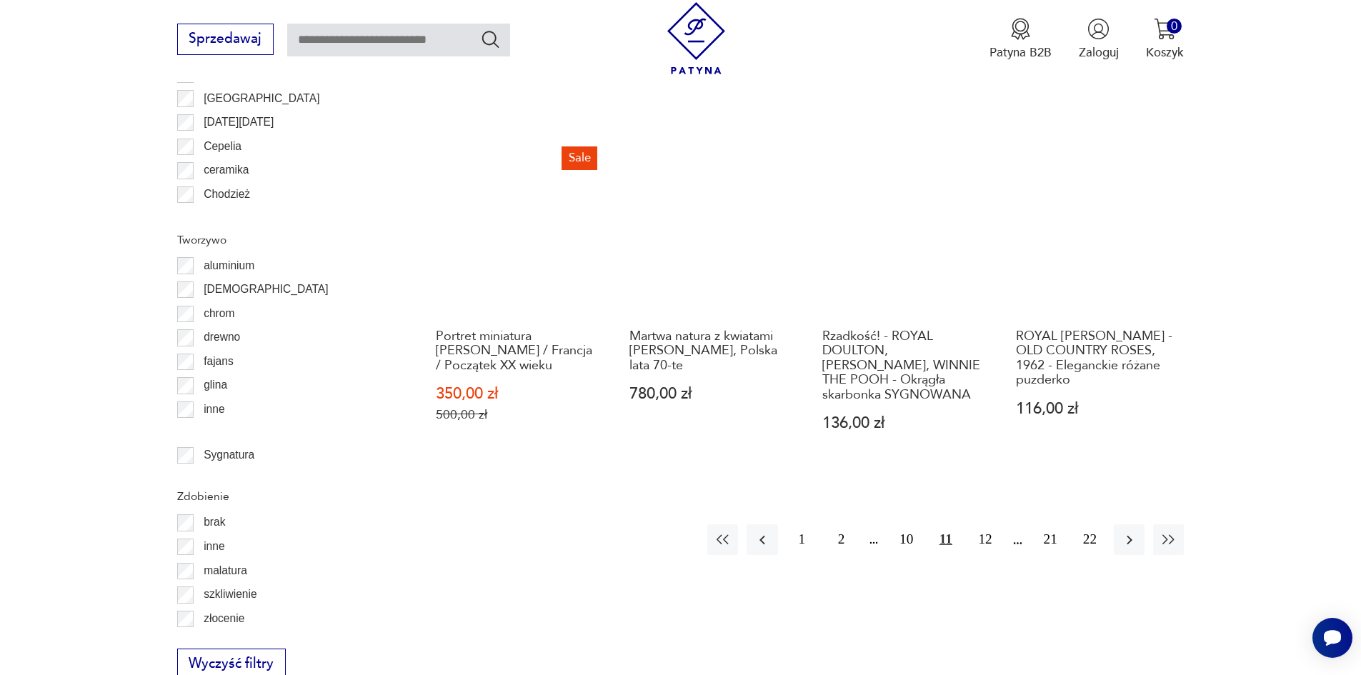
scroll to position [1715, 0]
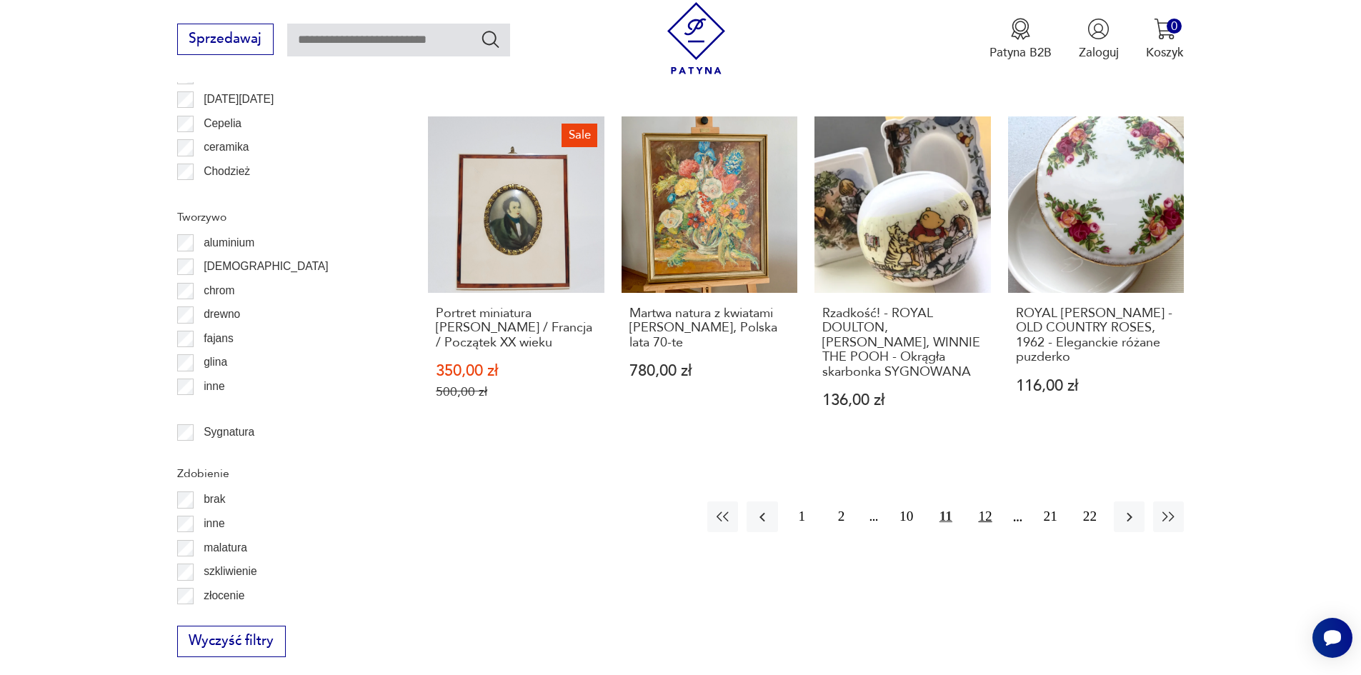
click at [1000, 502] on button "12" at bounding box center [985, 517] width 31 height 31
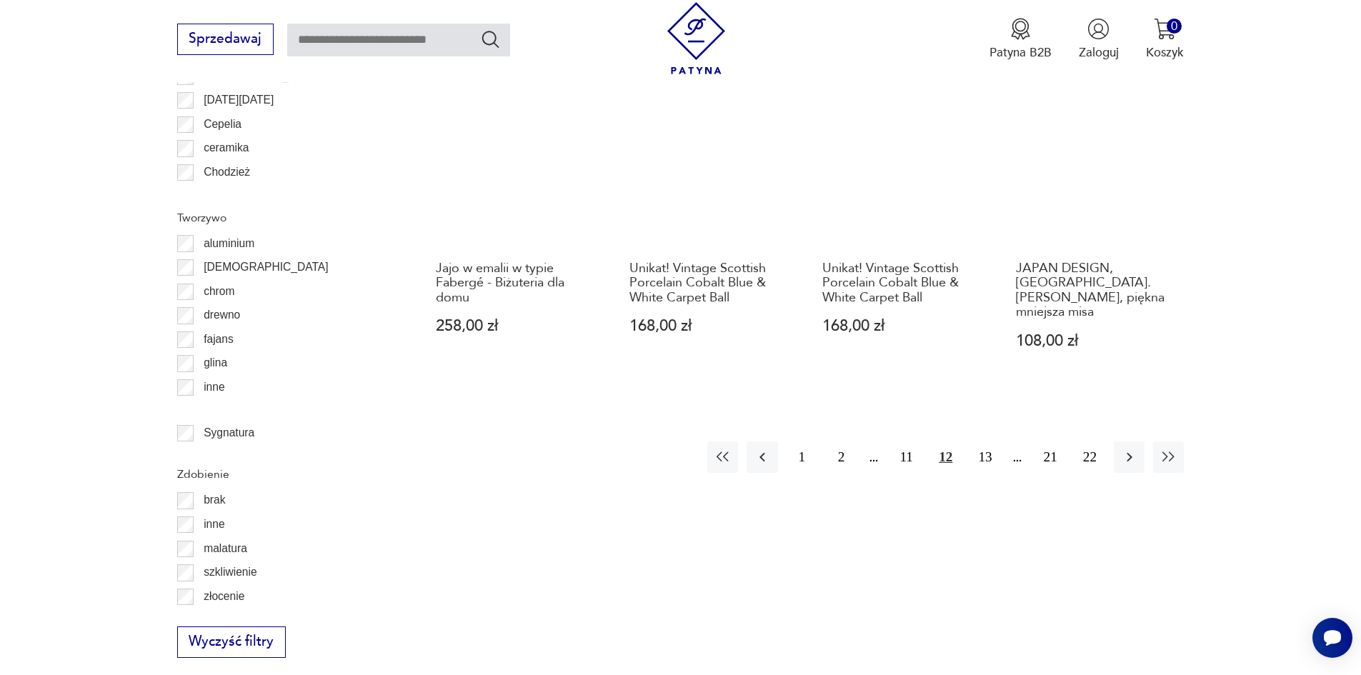
scroll to position [1715, 0]
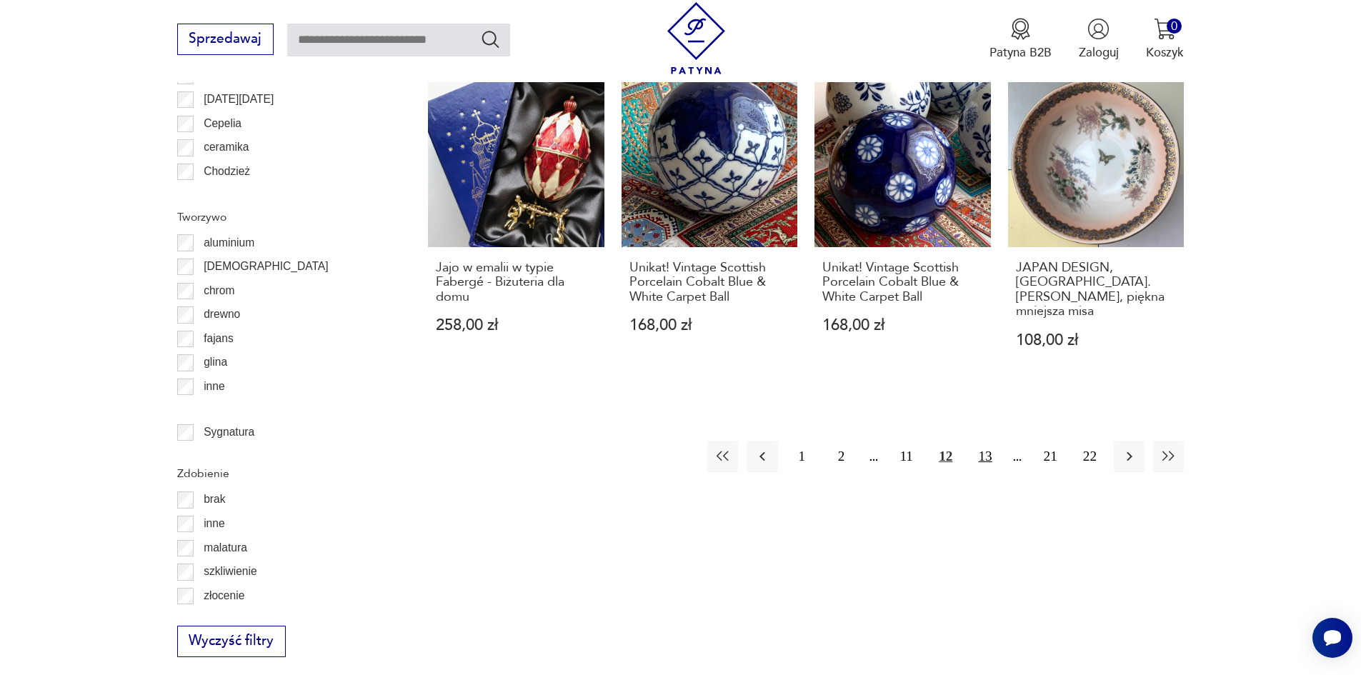
click at [1000, 441] on button "13" at bounding box center [985, 456] width 31 height 31
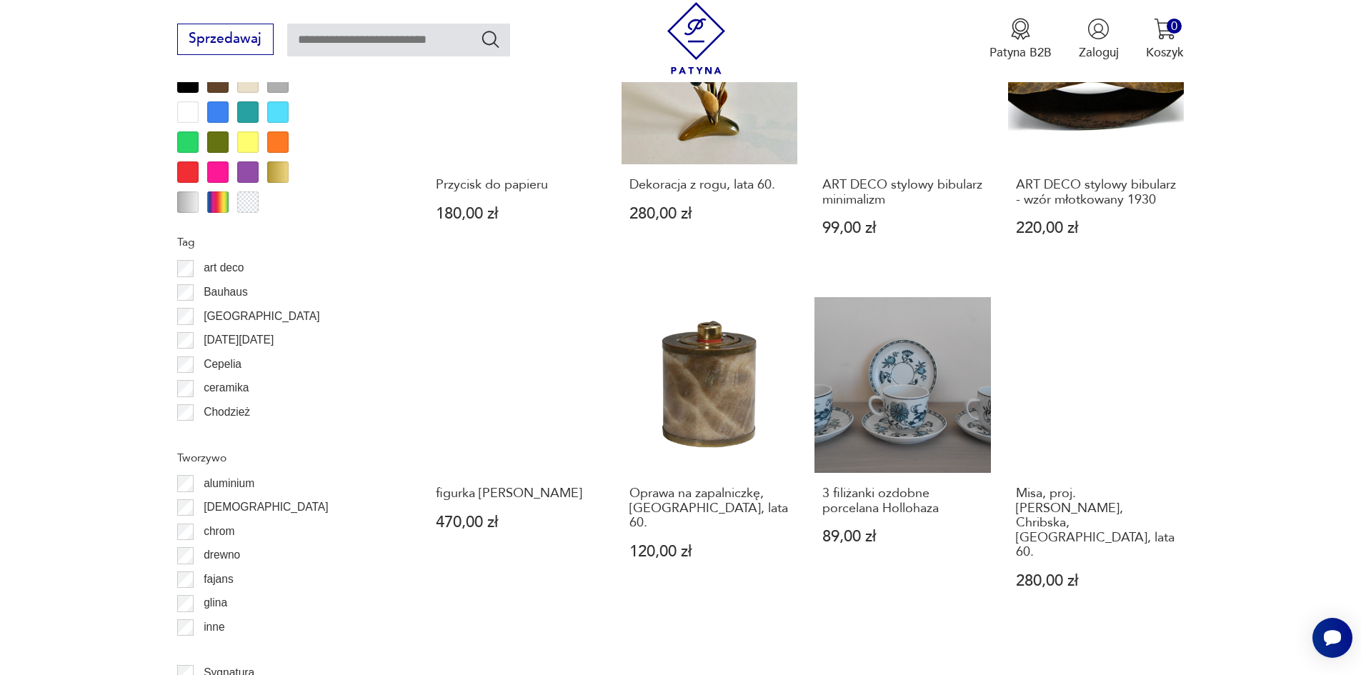
scroll to position [1501, 0]
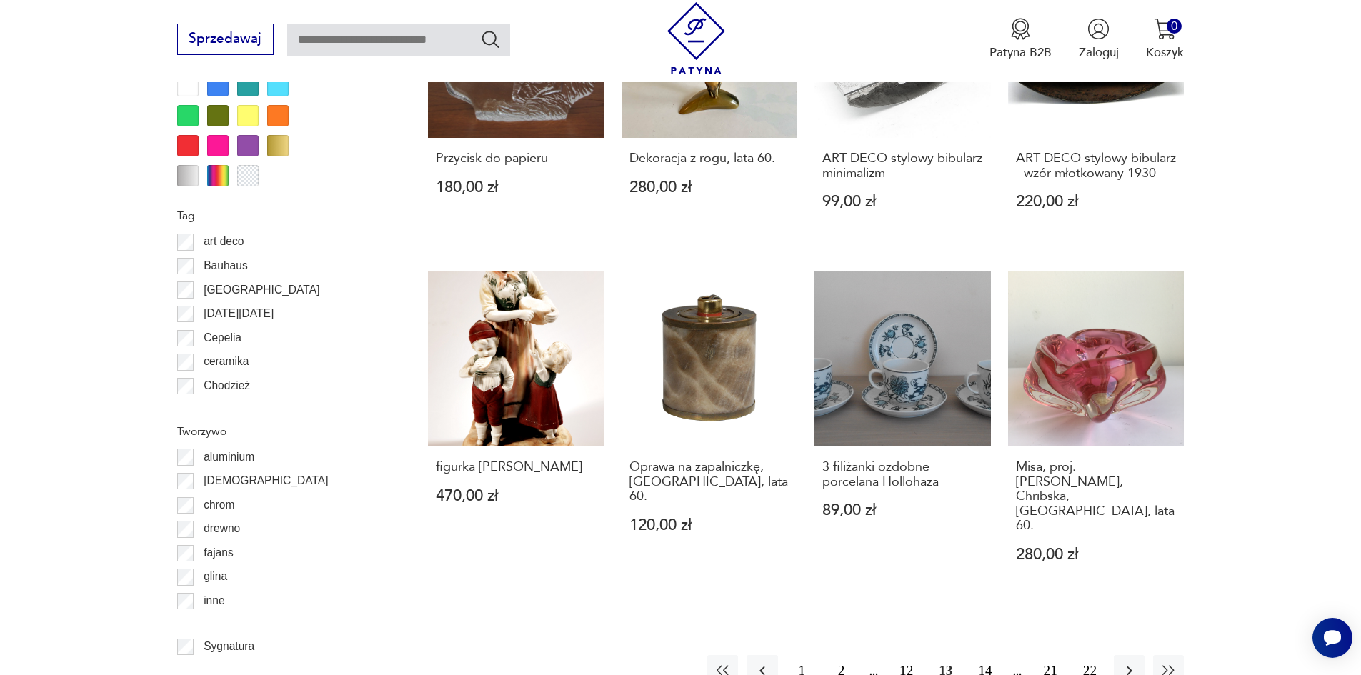
click at [1000, 655] on button "14" at bounding box center [985, 670] width 31 height 31
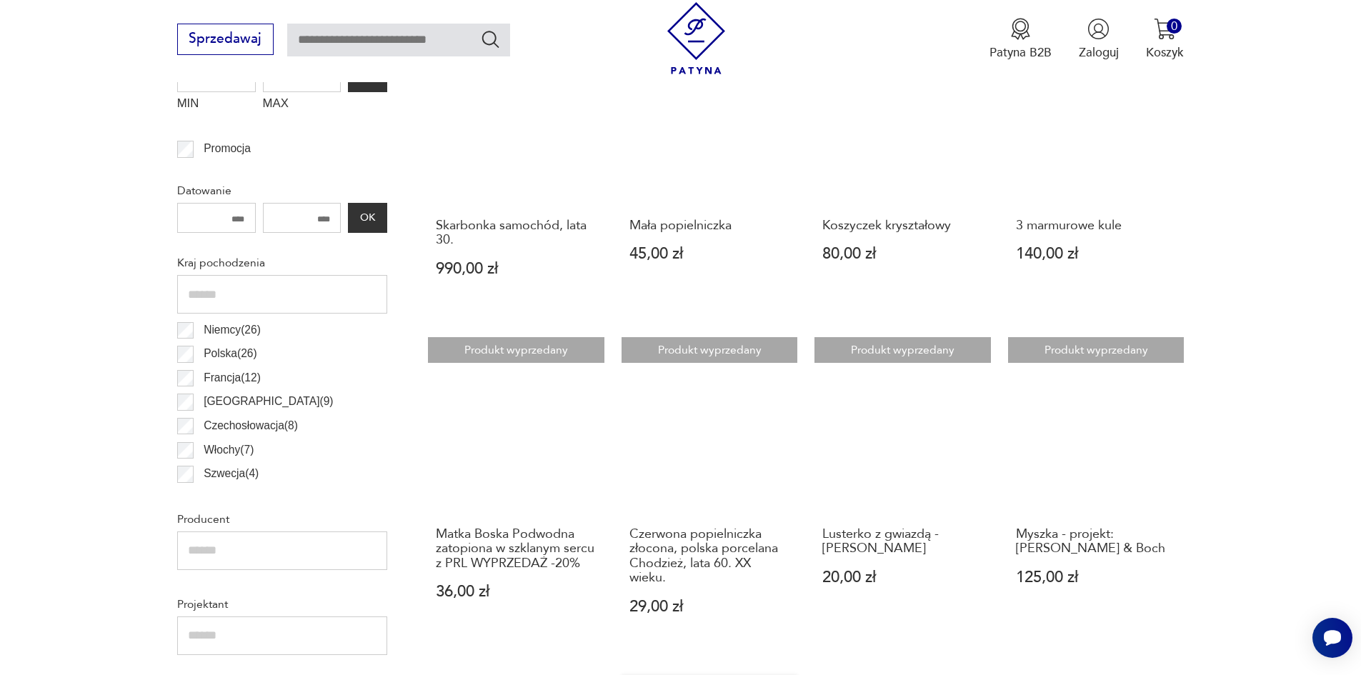
scroll to position [786, 0]
